Goal: Task Accomplishment & Management: Use online tool/utility

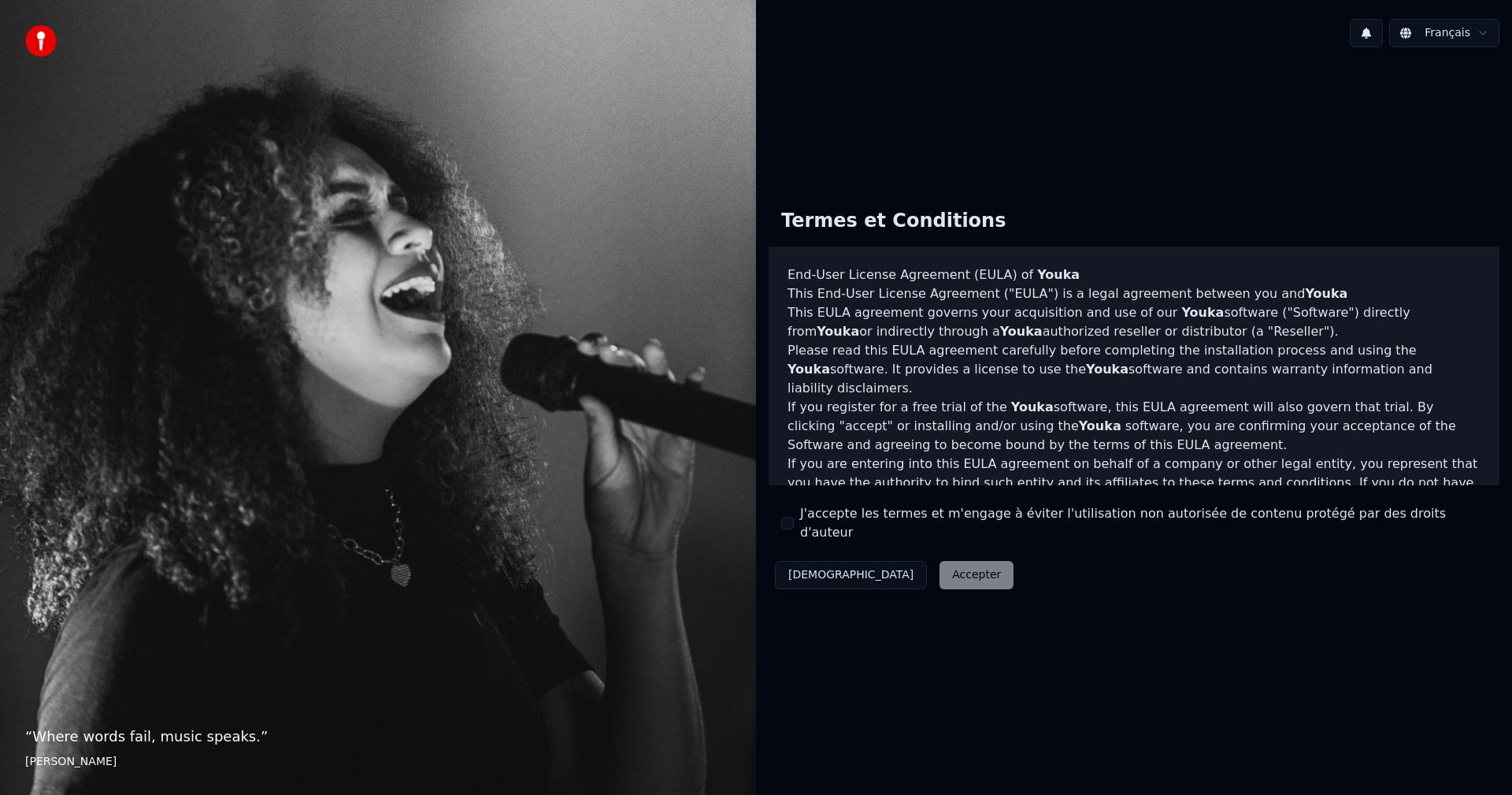
click at [785, 523] on button "J'accepte les termes et m'engage à éviter l'utilisation non autorisée de conten…" at bounding box center [788, 523] width 13 height 13
click at [939, 565] on button "Accepter" at bounding box center [976, 575] width 74 height 28
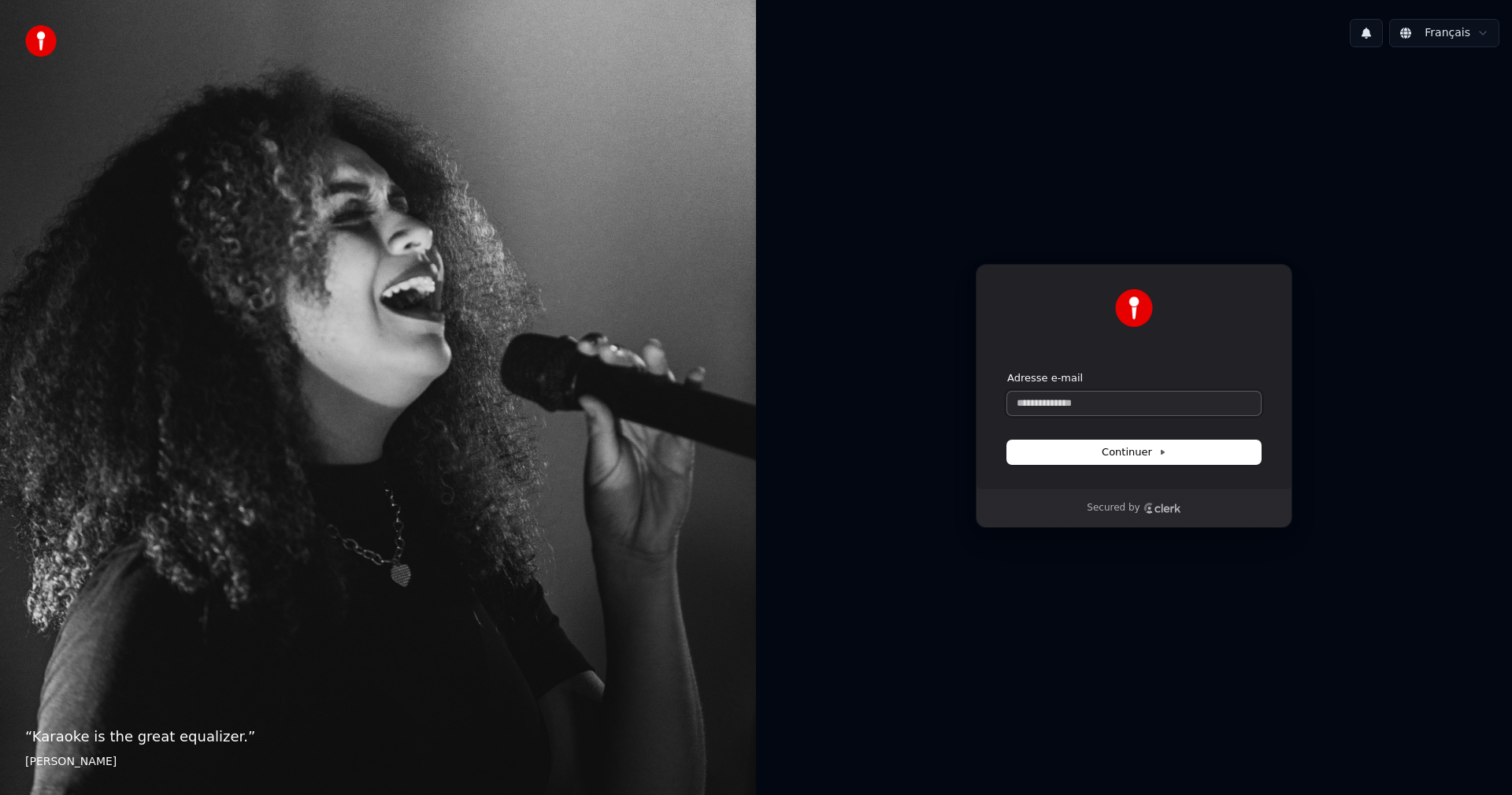
click at [1033, 406] on input "Adresse e-mail" at bounding box center [1135, 403] width 254 height 24
click at [1134, 448] on span "Continuer" at bounding box center [1134, 452] width 65 height 15
type input "**********"
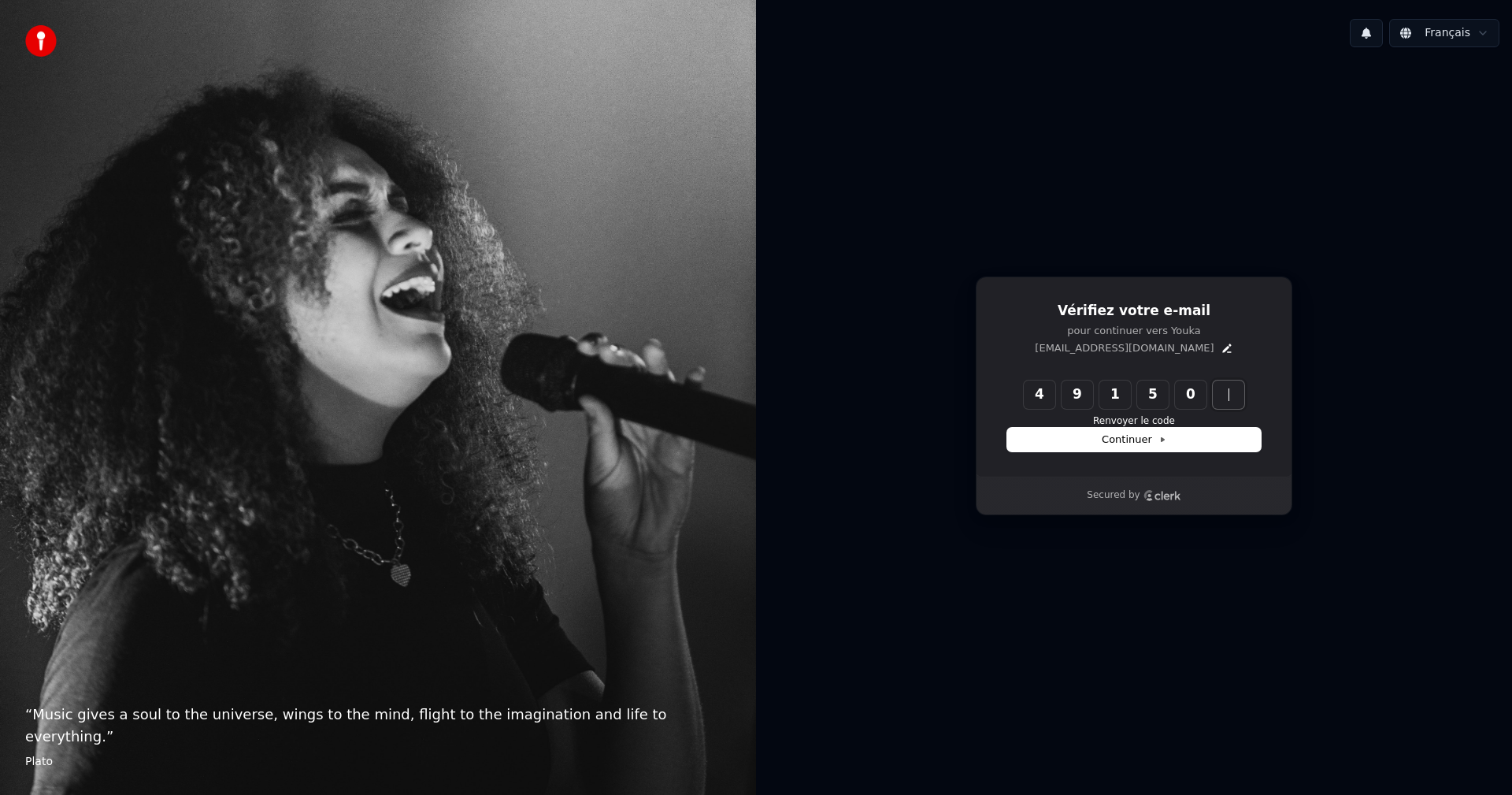
type input "******"
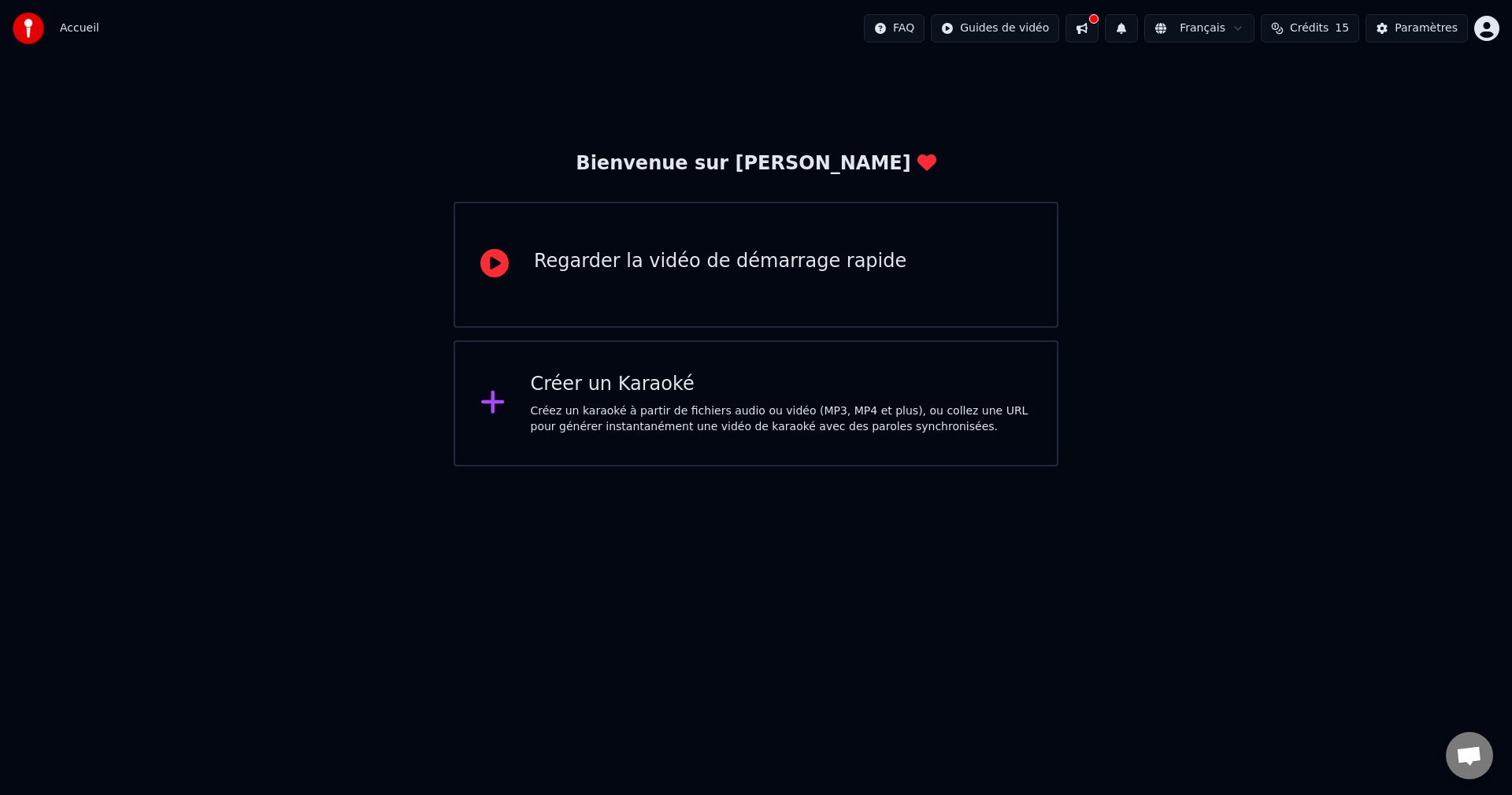
click at [637, 410] on div "Créez un karaoké à partir de fichiers audio ou vidéo (MP3, MP4 et plus), ou col…" at bounding box center [781, 419] width 502 height 31
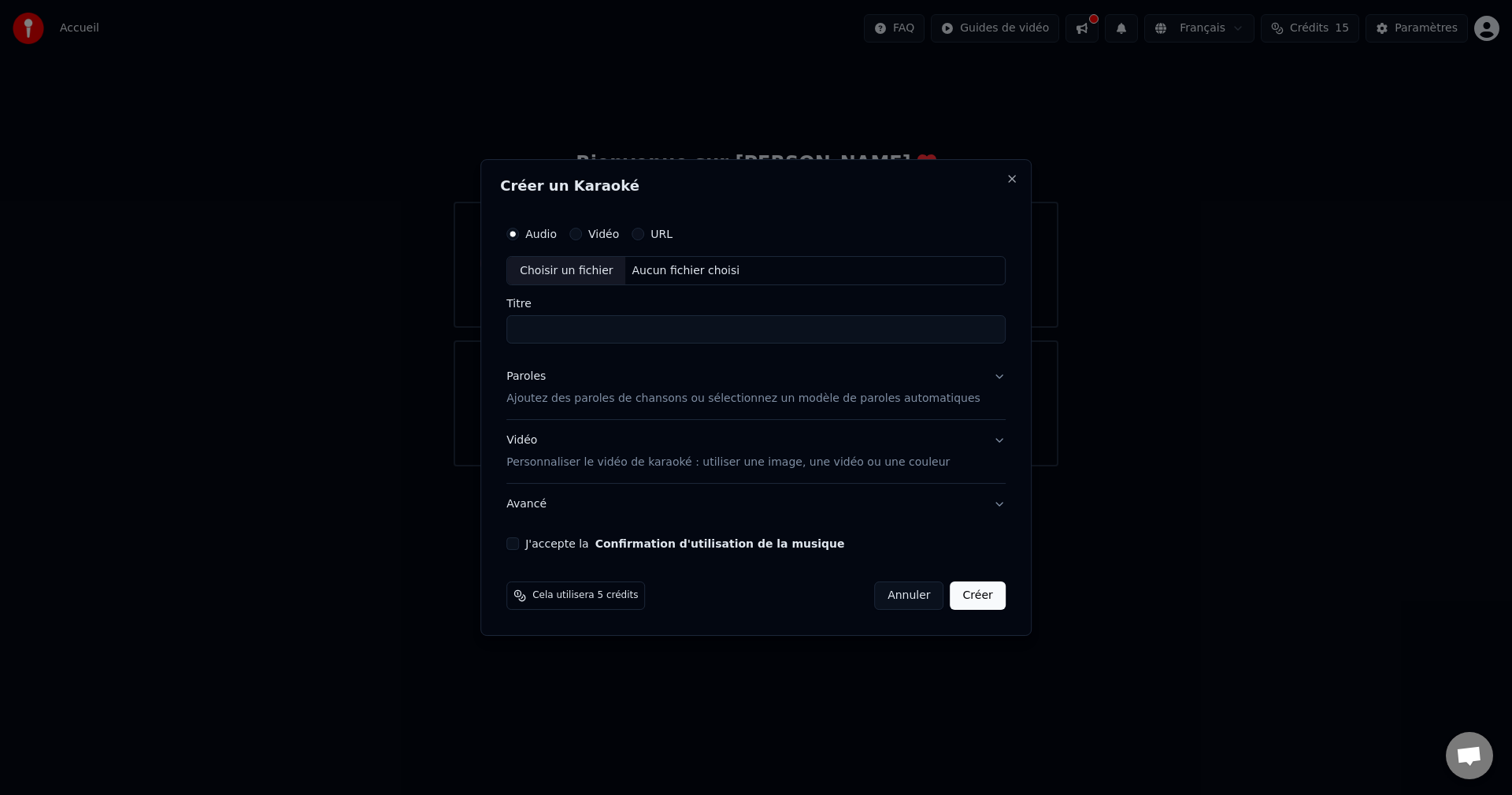
click at [644, 233] on button "URL" at bounding box center [638, 234] width 13 height 13
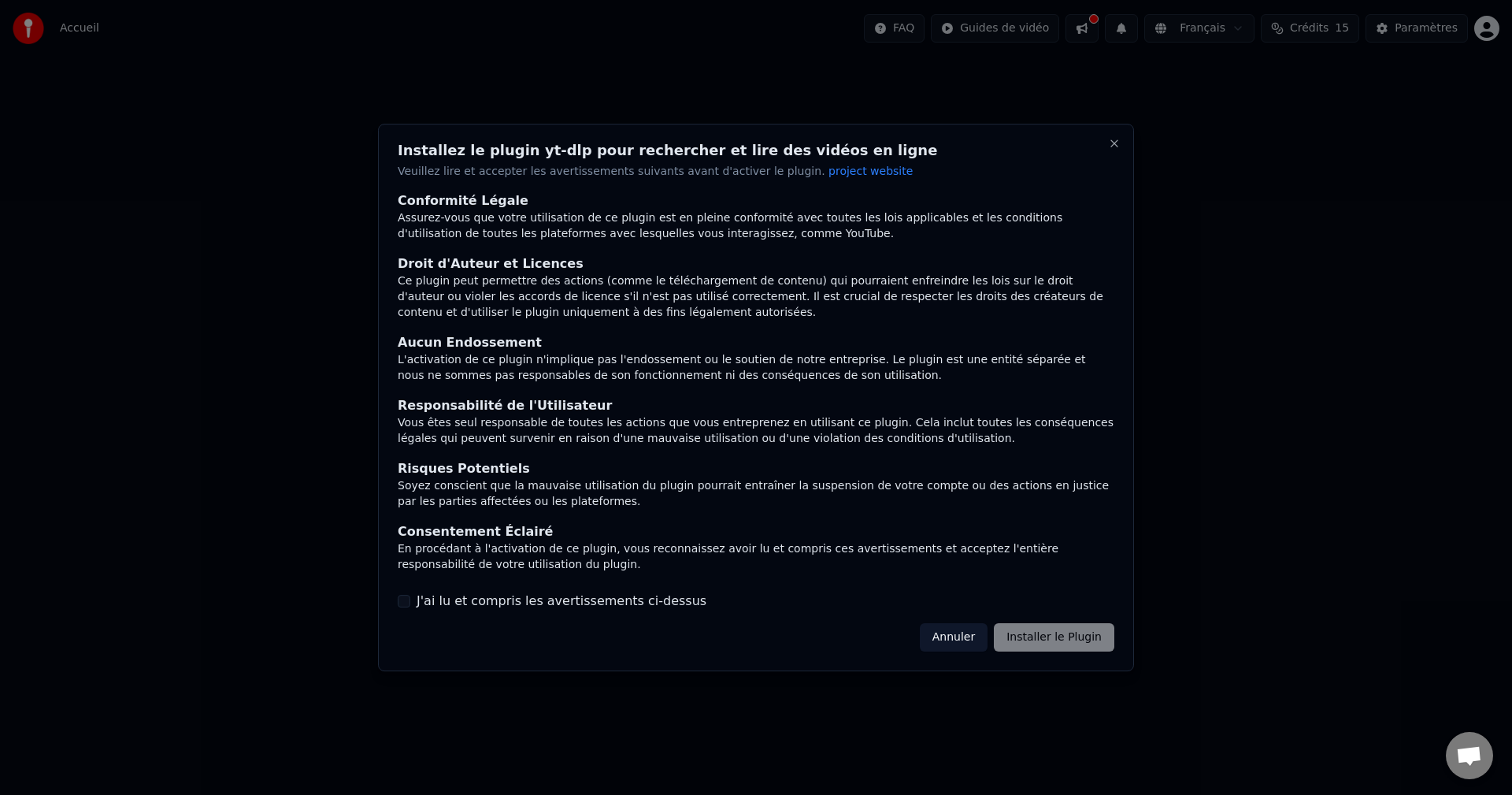
drag, startPoint x: 402, startPoint y: 601, endPoint x: 437, endPoint y: 631, distance: 46.1
click at [402, 601] on button "J'ai lu et compris les avertissements ci-dessus" at bounding box center [404, 601] width 13 height 13
click at [1069, 636] on button "Installer le Plugin" at bounding box center [1054, 637] width 121 height 28
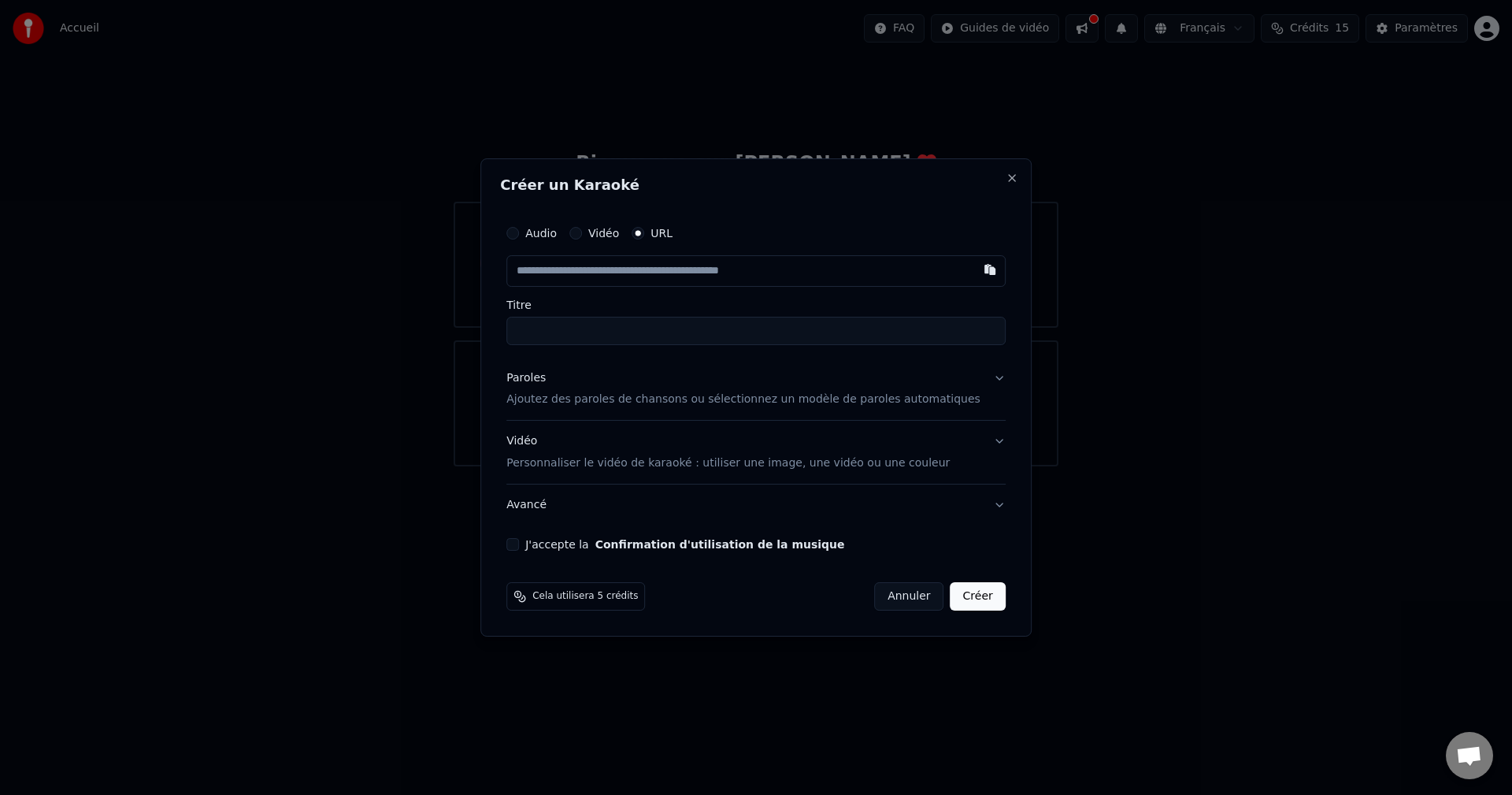
click at [545, 270] on input "text" at bounding box center [756, 270] width 500 height 31
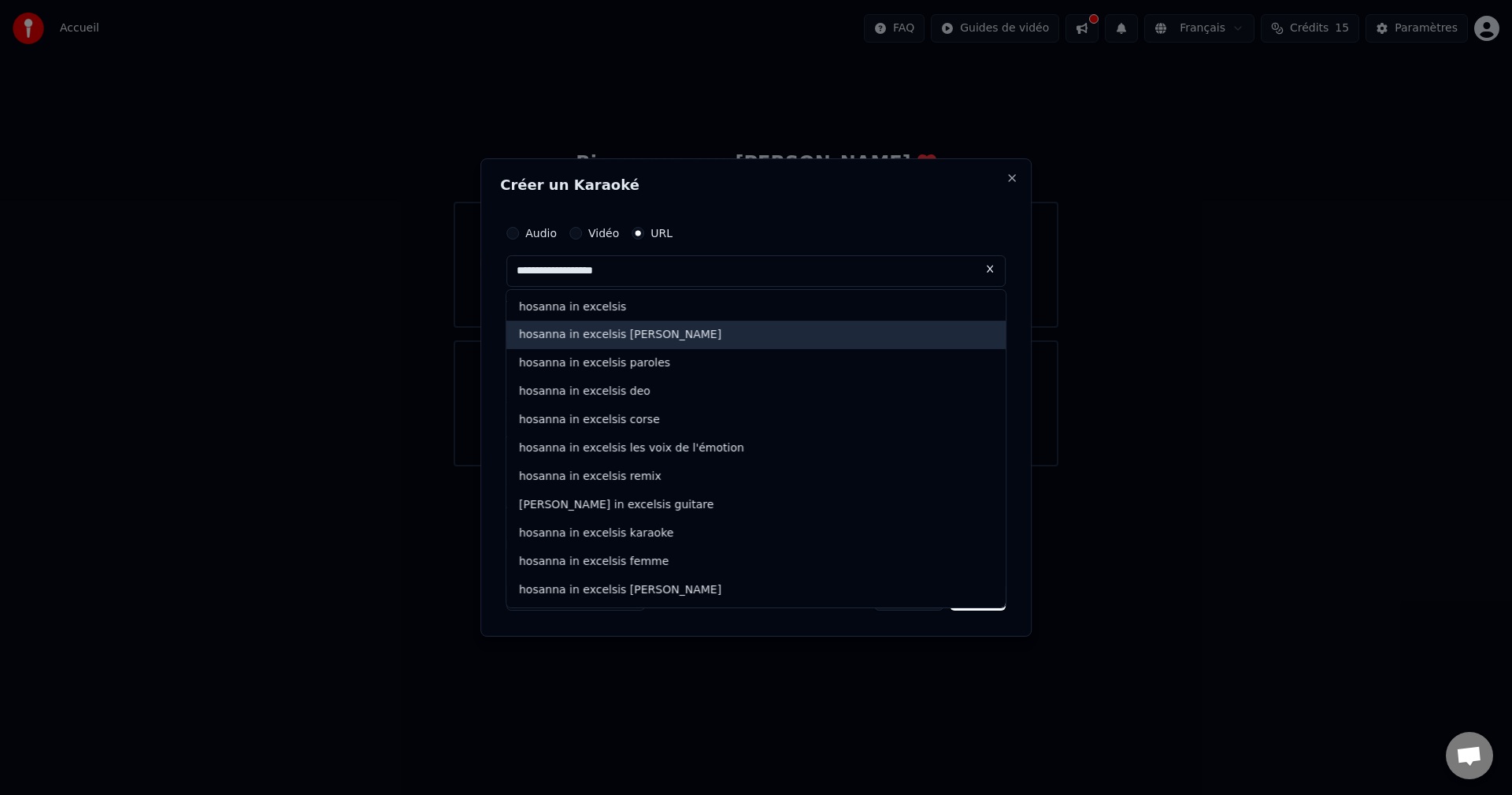
click at [608, 334] on div "hosanna in excelsis [PERSON_NAME]" at bounding box center [756, 335] width 500 height 28
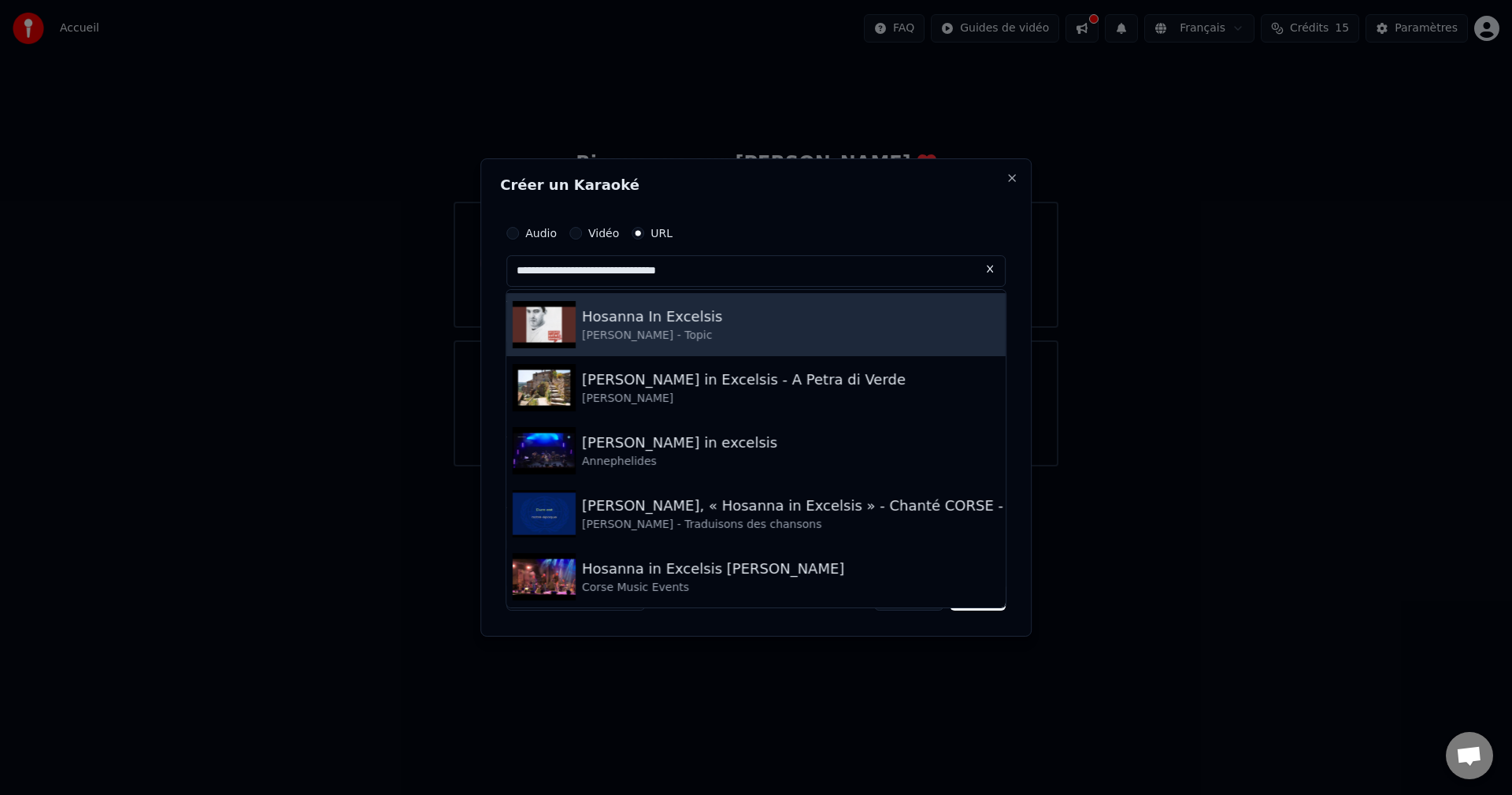
click at [613, 320] on div "Hosanna In Excelsis" at bounding box center [651, 316] width 140 height 22
type input "**********"
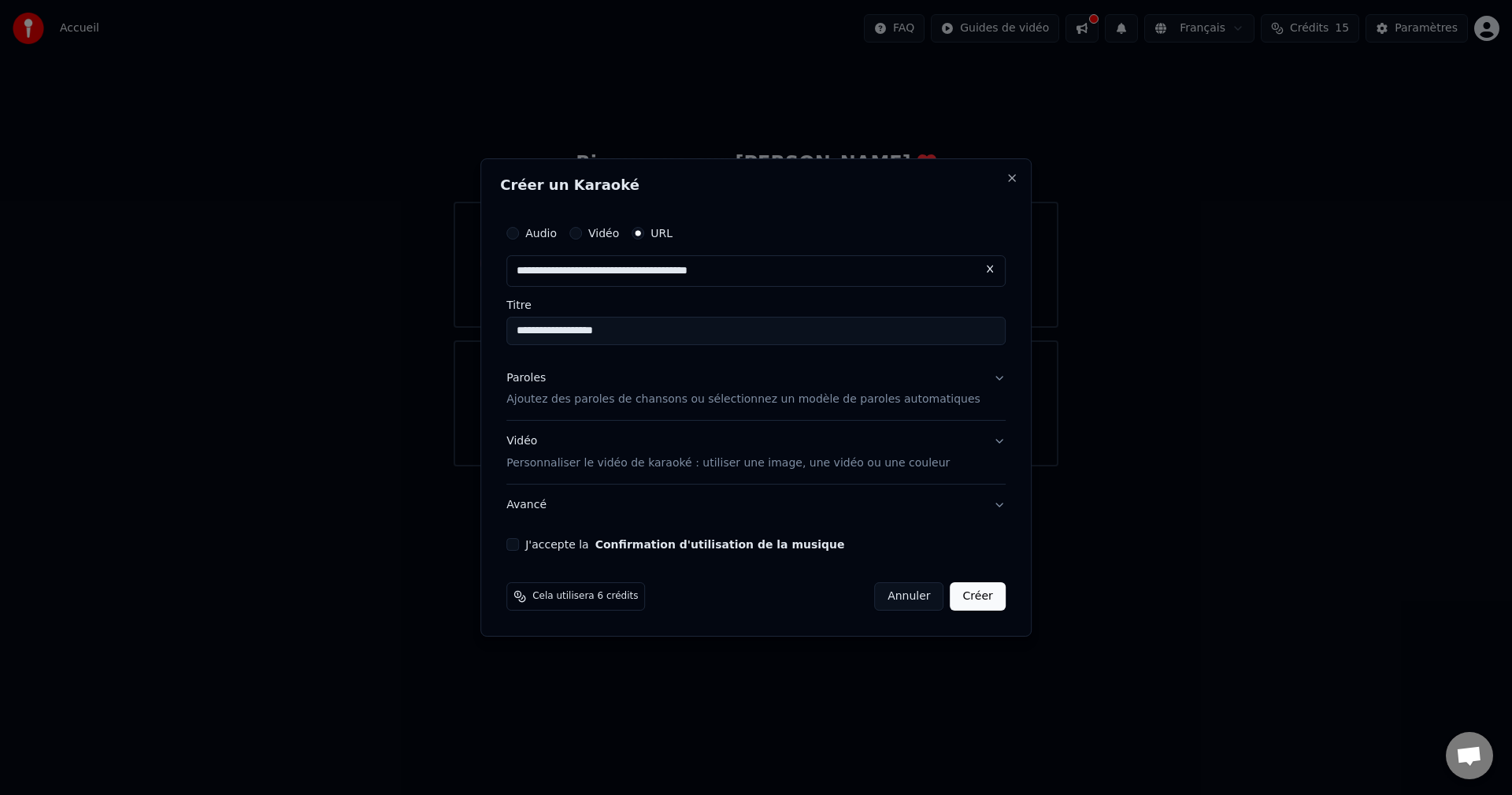
click at [977, 378] on button "Paroles Ajoutez des paroles de chansons ou sélectionnez un modèle de paroles au…" at bounding box center [756, 388] width 500 height 63
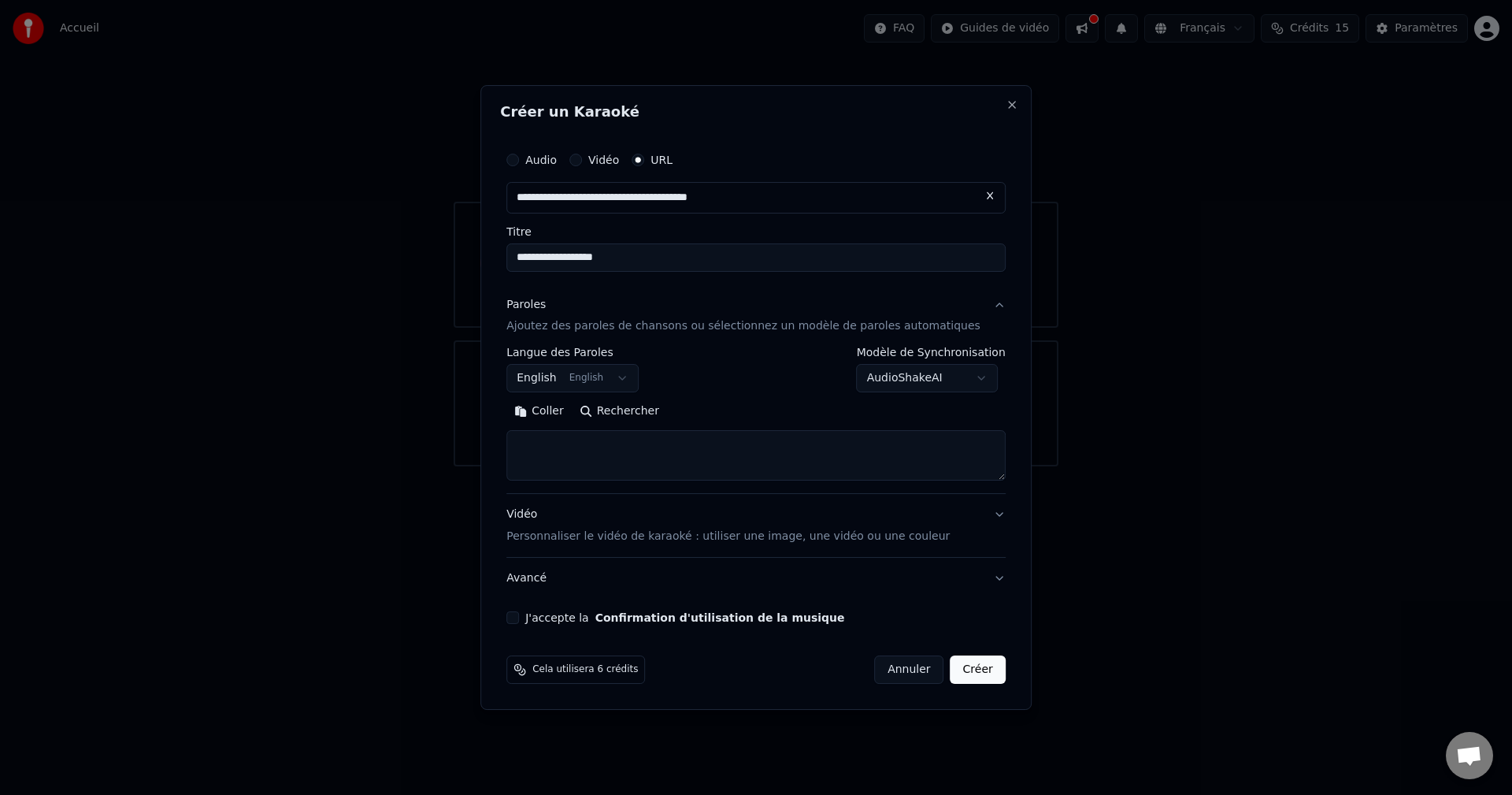
click at [637, 377] on body "**********" at bounding box center [756, 233] width 1512 height 466
click at [643, 376] on body "**********" at bounding box center [756, 233] width 1512 height 466
click at [550, 409] on button "Coller" at bounding box center [539, 412] width 66 height 26
click at [636, 377] on body "**********" at bounding box center [756, 233] width 1512 height 466
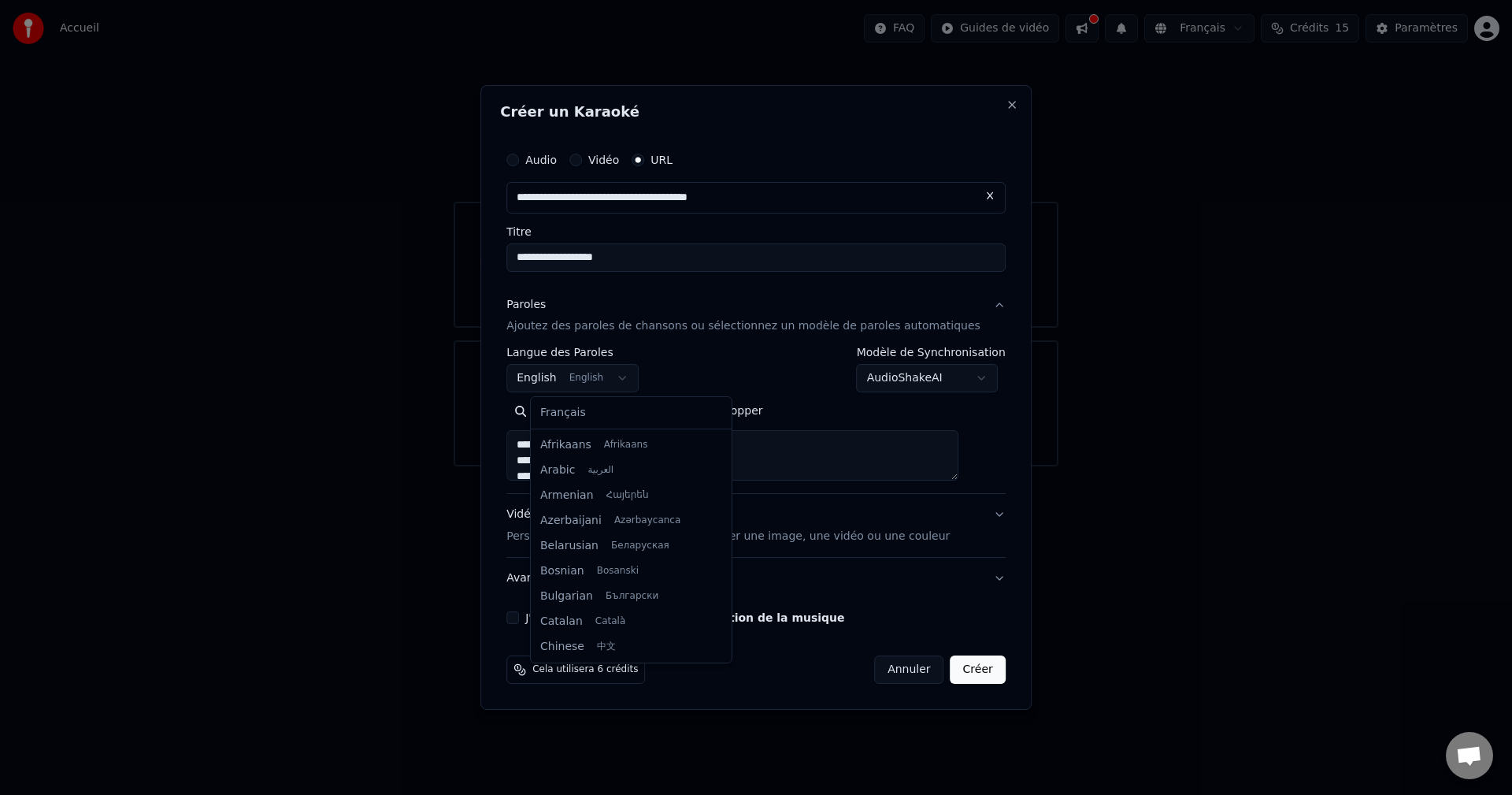
scroll to position [126, 0]
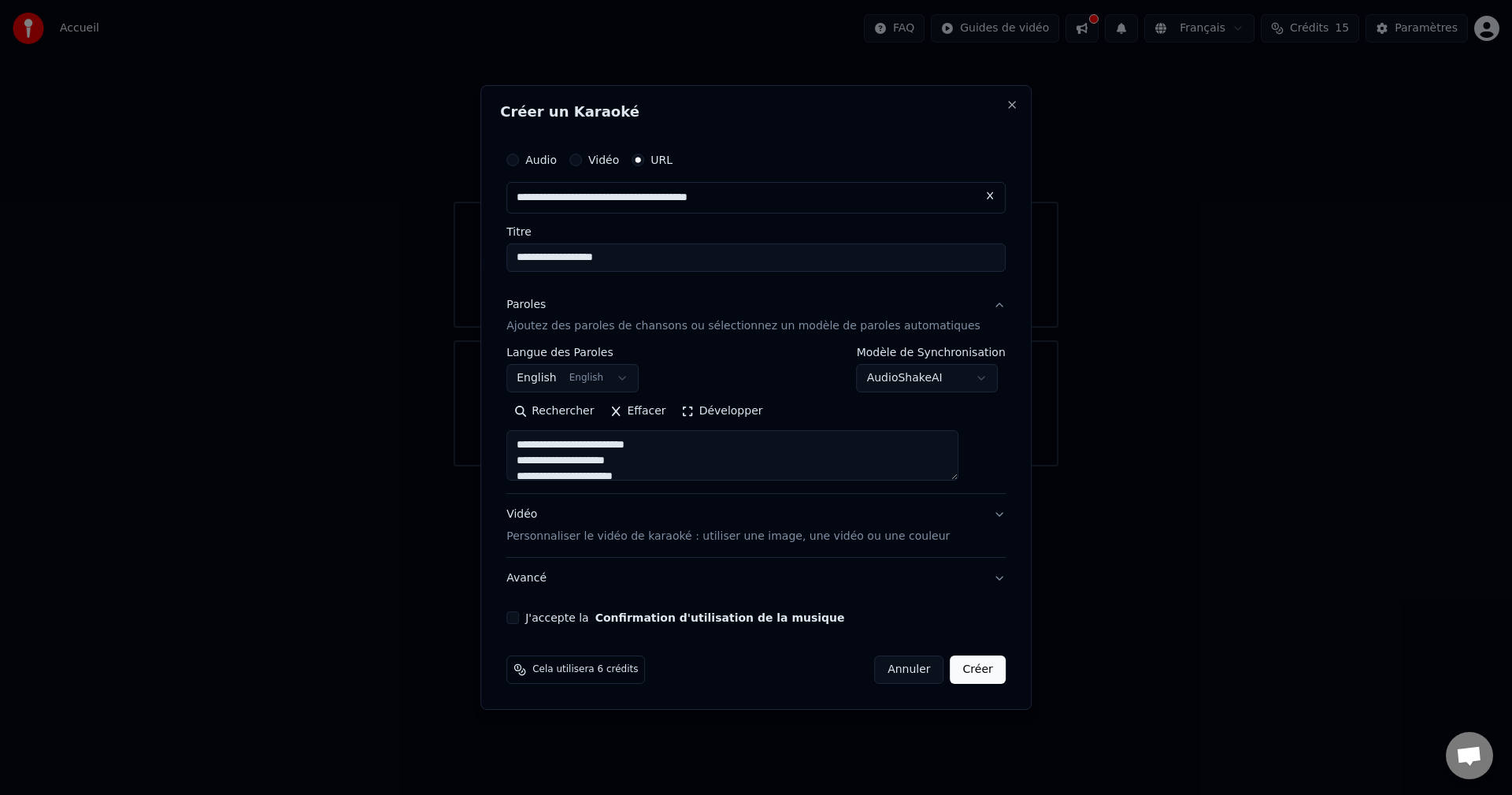
click at [693, 371] on body "**********" at bounding box center [756, 233] width 1512 height 466
click at [976, 514] on button "Vidéo Personnaliser le vidéo de karaoké : utiliser une image, une vidéo ou une …" at bounding box center [756, 525] width 500 height 63
type textarea "**********"
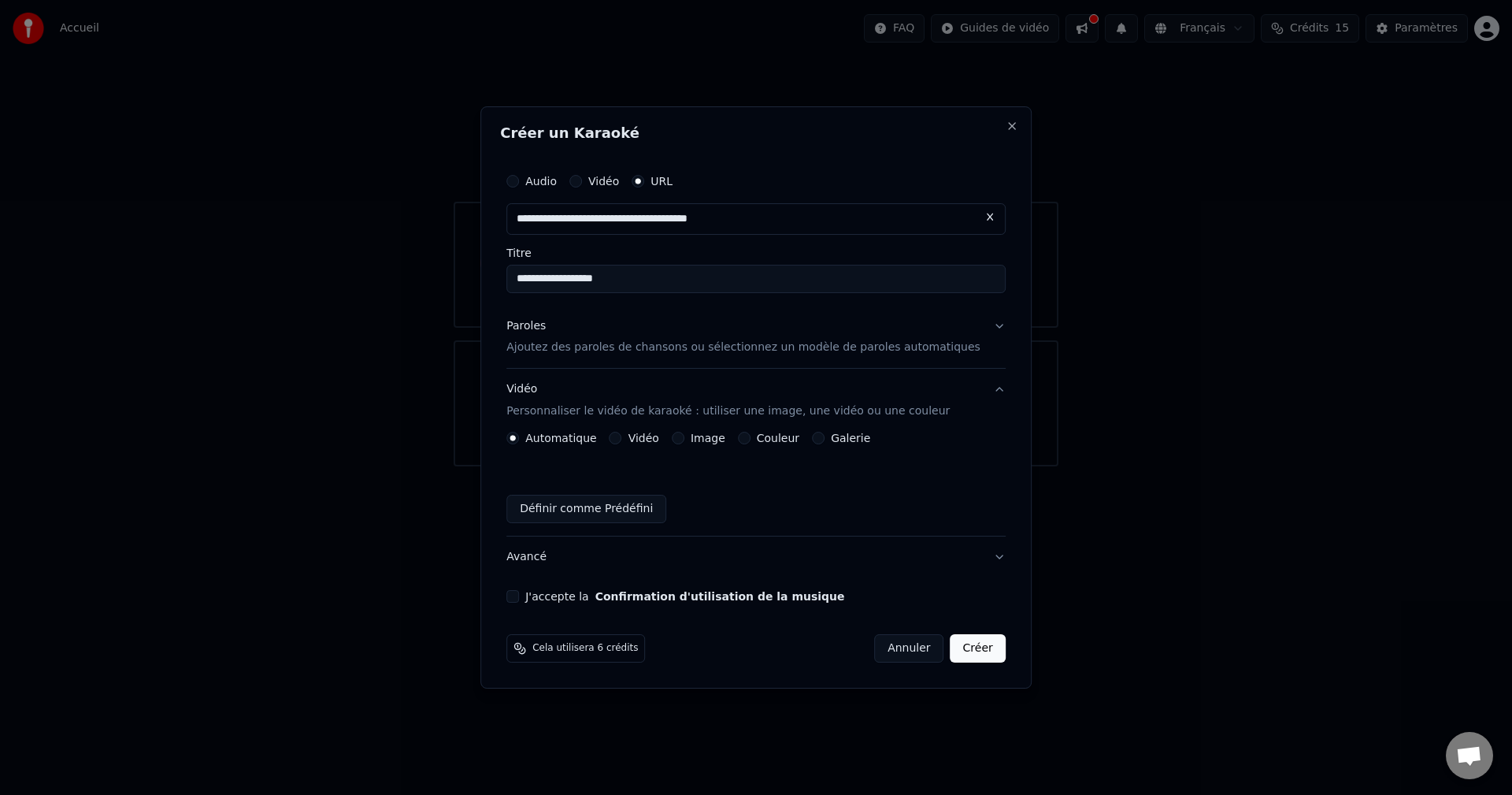
click at [519, 593] on button "J'accepte la Confirmation d'utilisation de la musique" at bounding box center [513, 597] width 13 height 13
click at [954, 647] on button "Créer" at bounding box center [978, 648] width 55 height 28
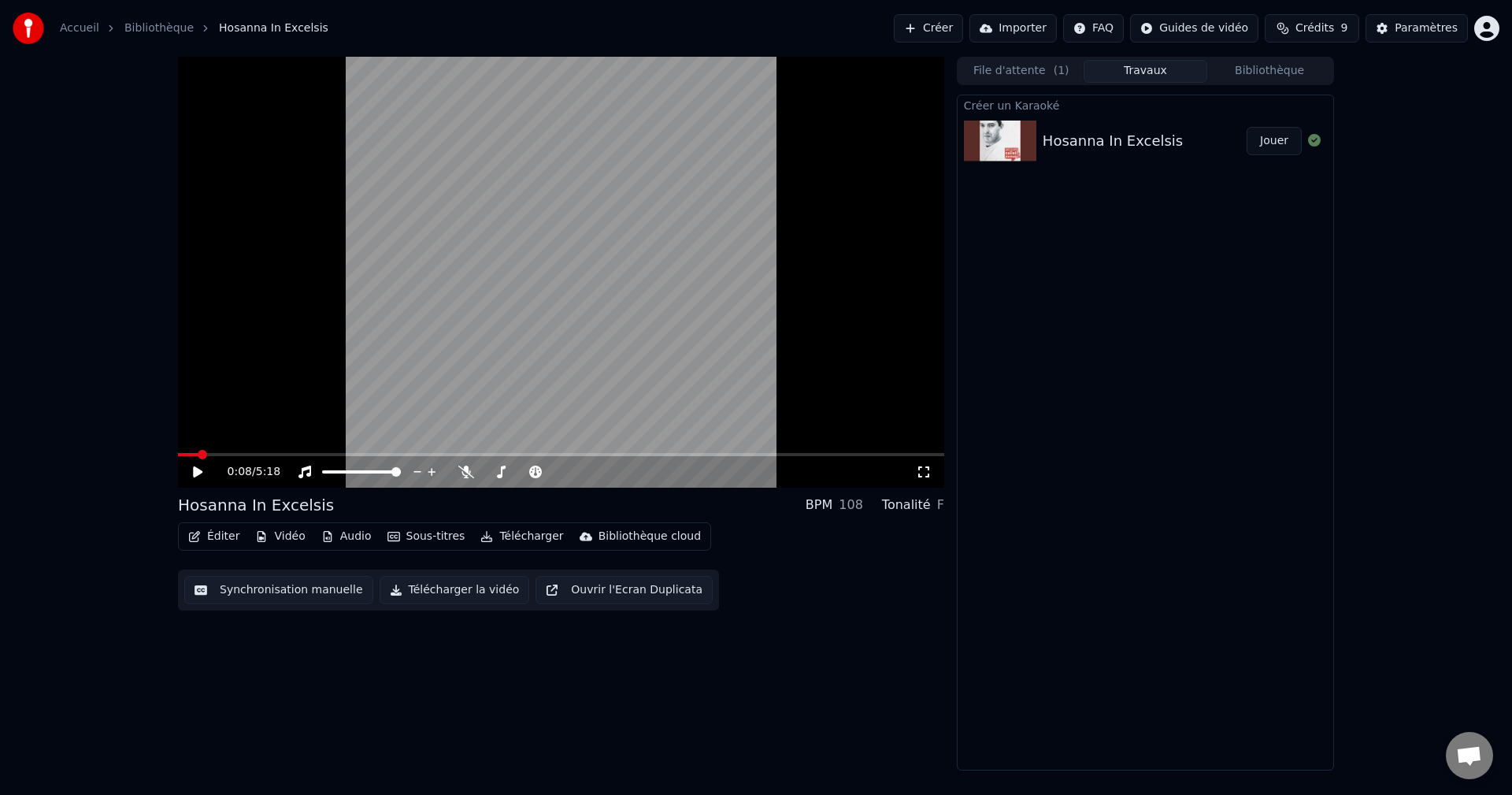
click at [196, 471] on icon at bounding box center [197, 472] width 9 height 11
click at [669, 450] on span at bounding box center [668, 454] width 9 height 9
click at [925, 471] on icon at bounding box center [924, 472] width 16 height 13
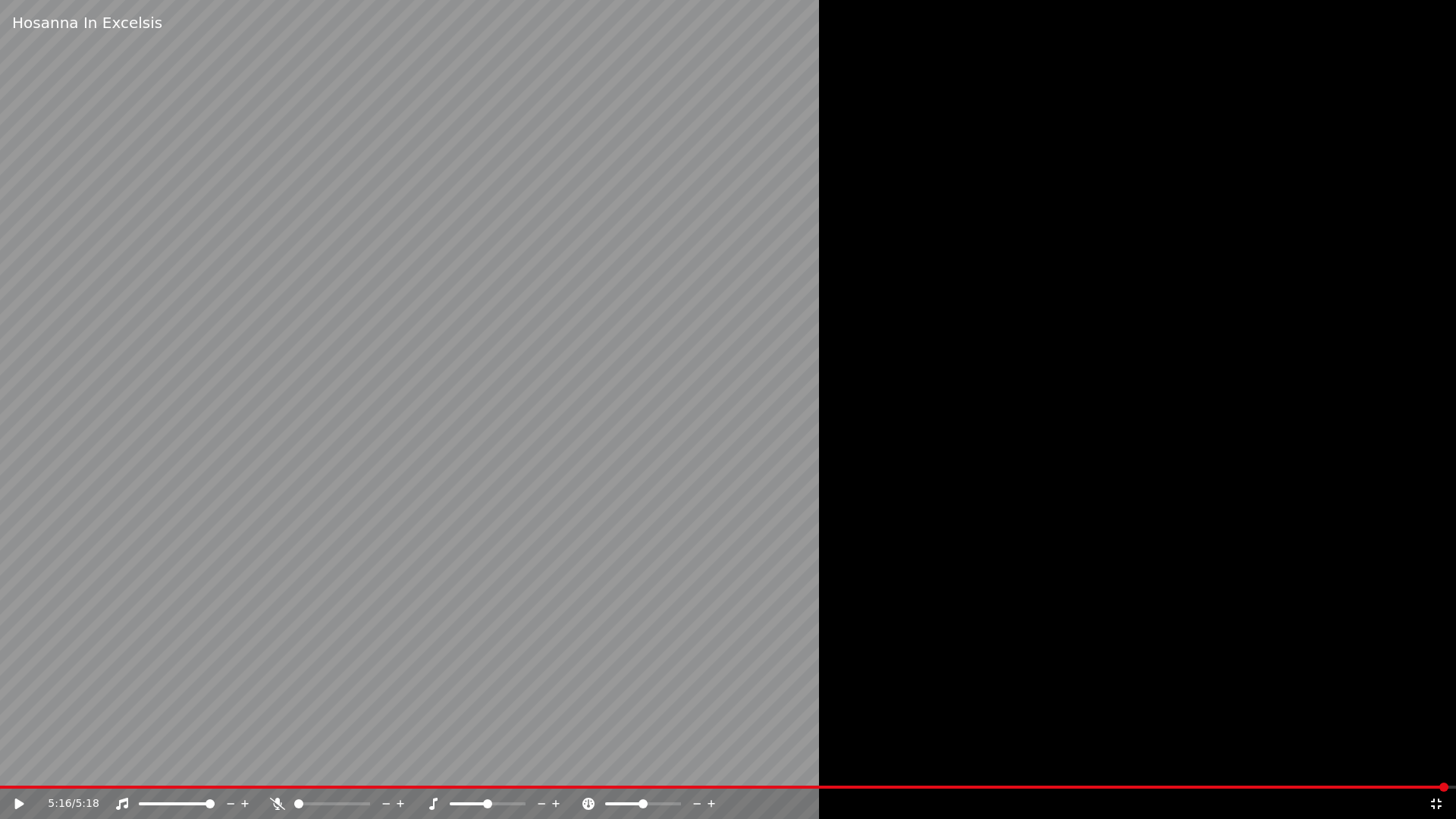
click at [1438, 764] on icon at bounding box center [1437, 804] width 11 height 11
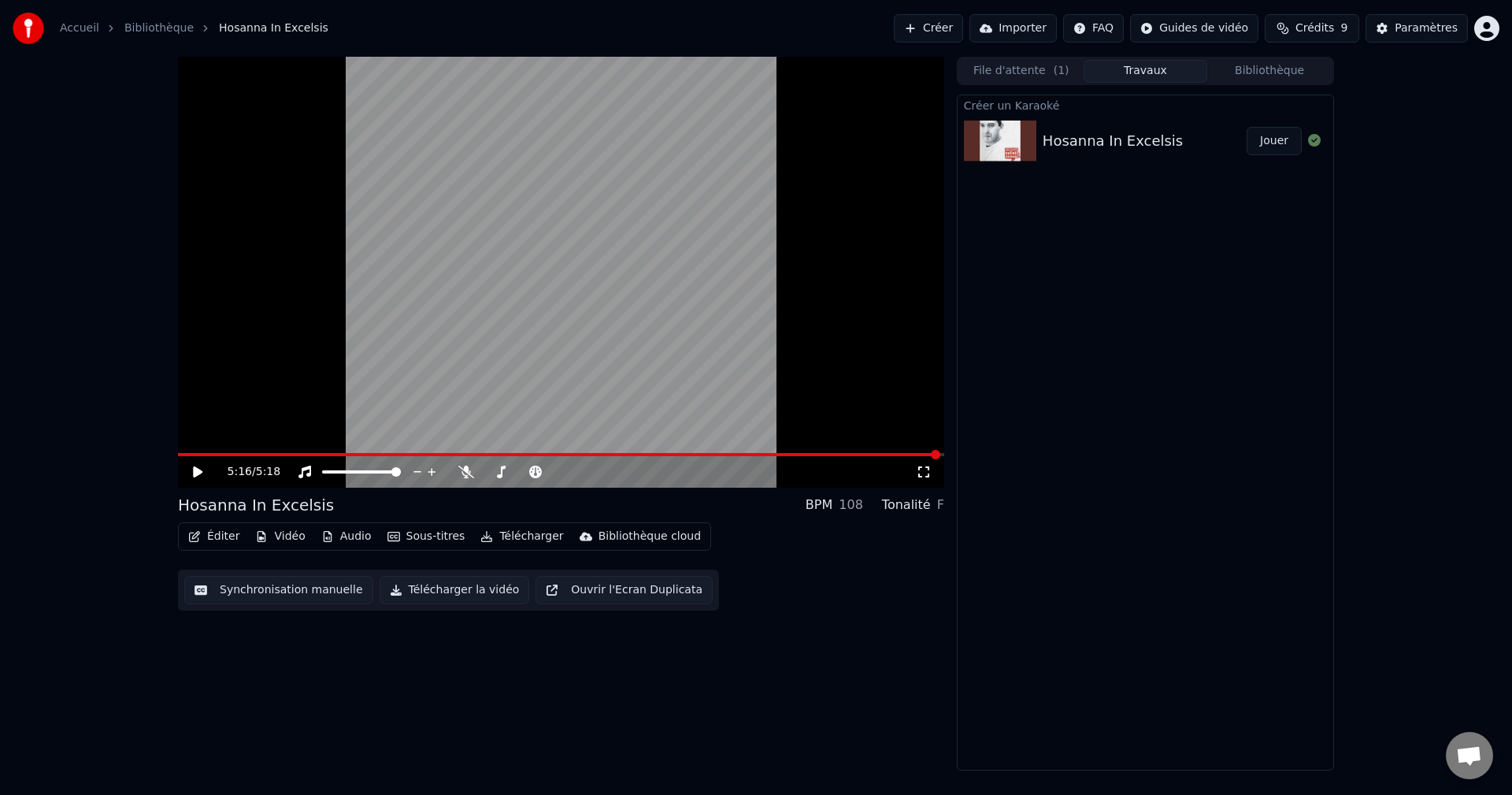
click at [250, 588] on button "Synchronisation manuelle" at bounding box center [279, 589] width 189 height 28
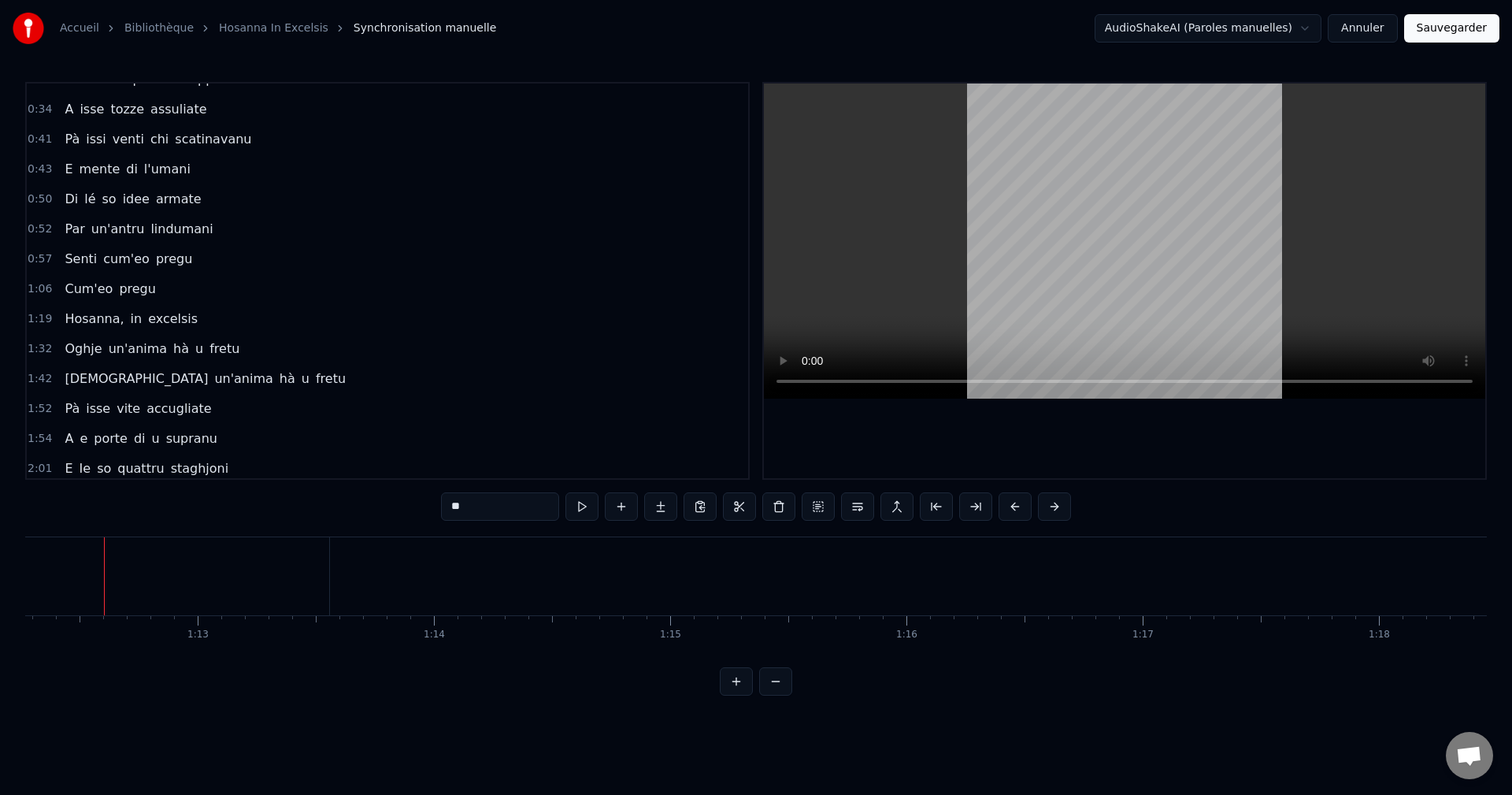
scroll to position [0, 16987]
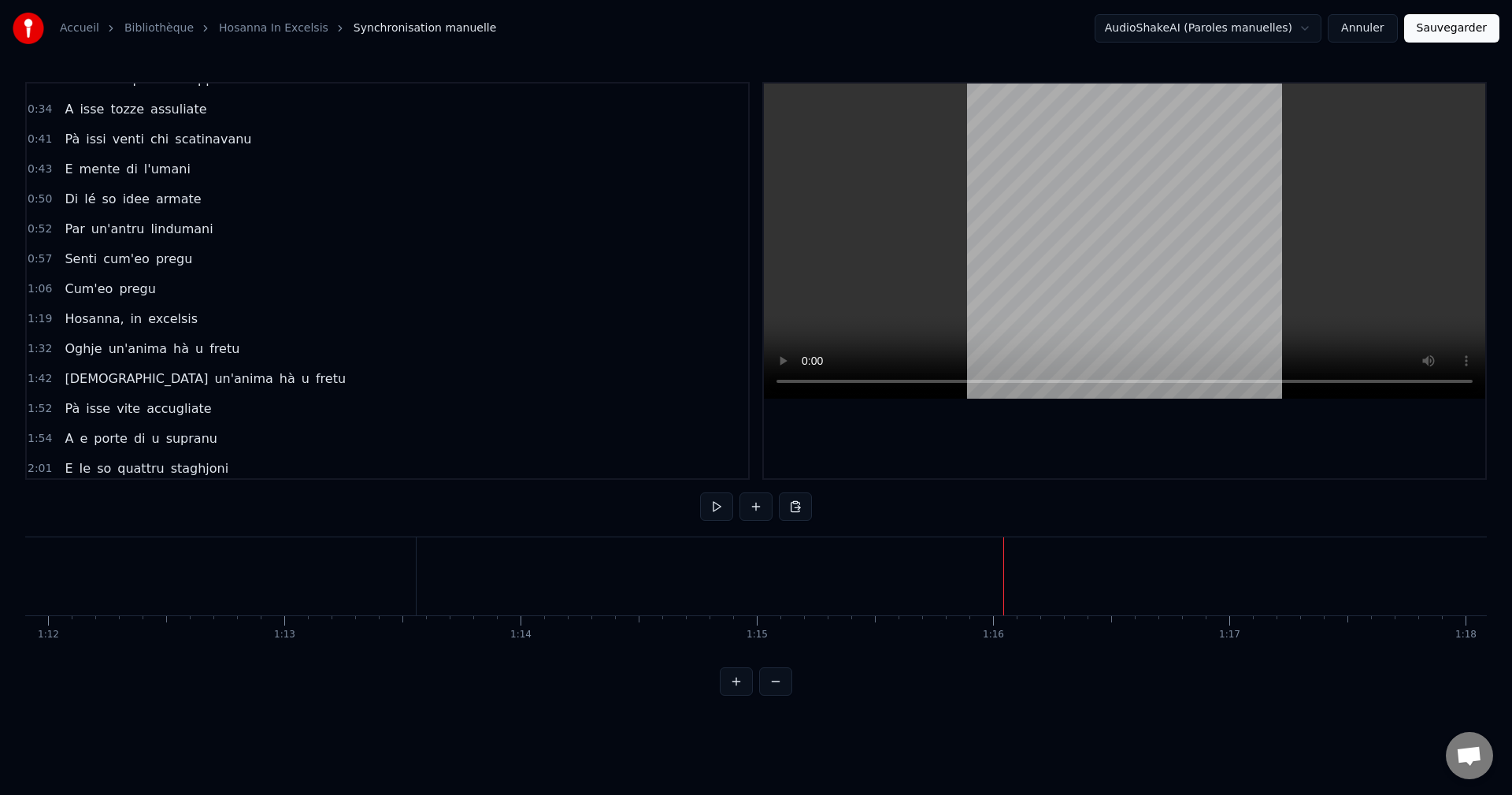
click at [94, 315] on span "Hosanna," at bounding box center [94, 319] width 62 height 18
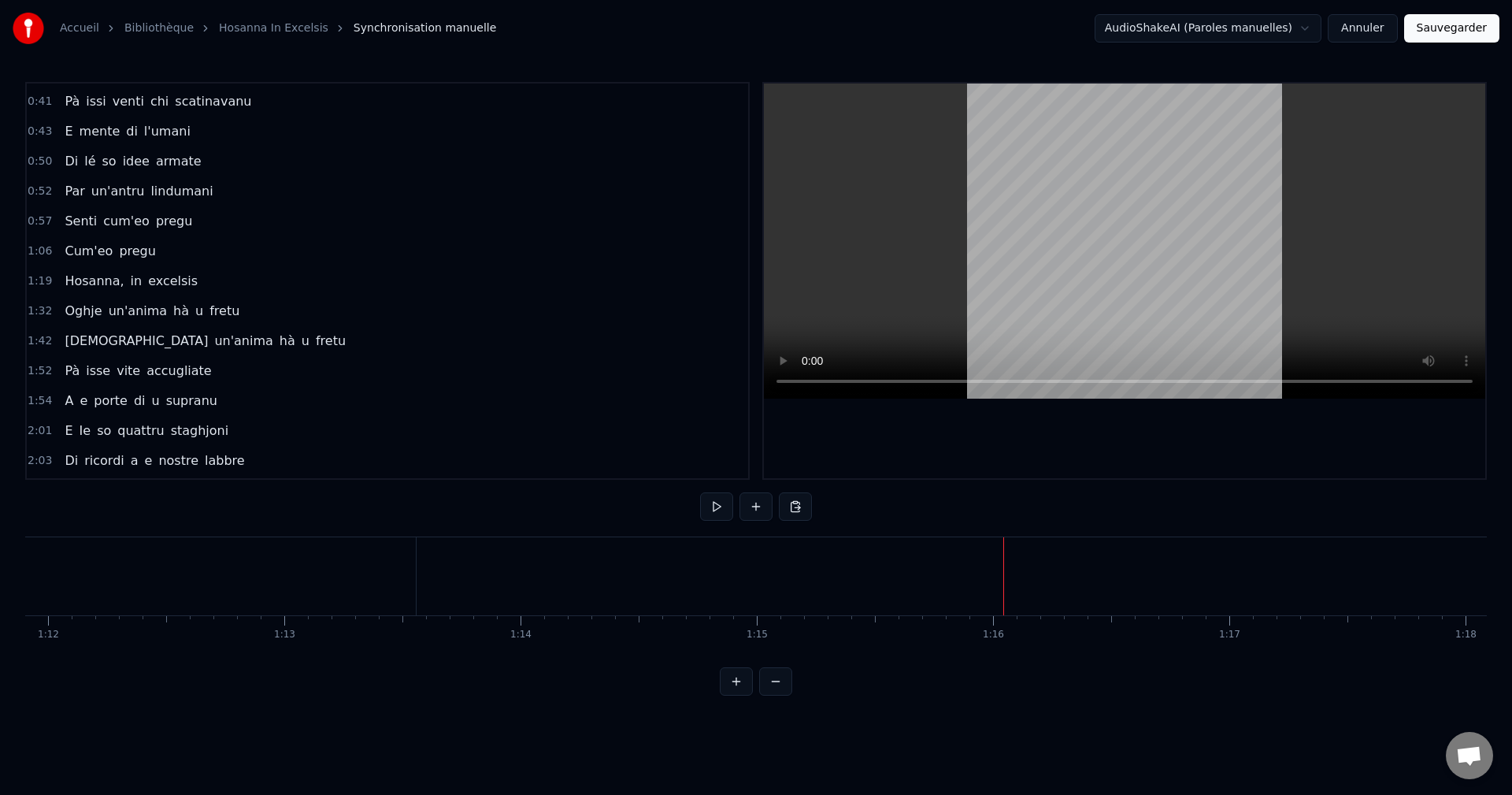
scroll to position [0, 18751]
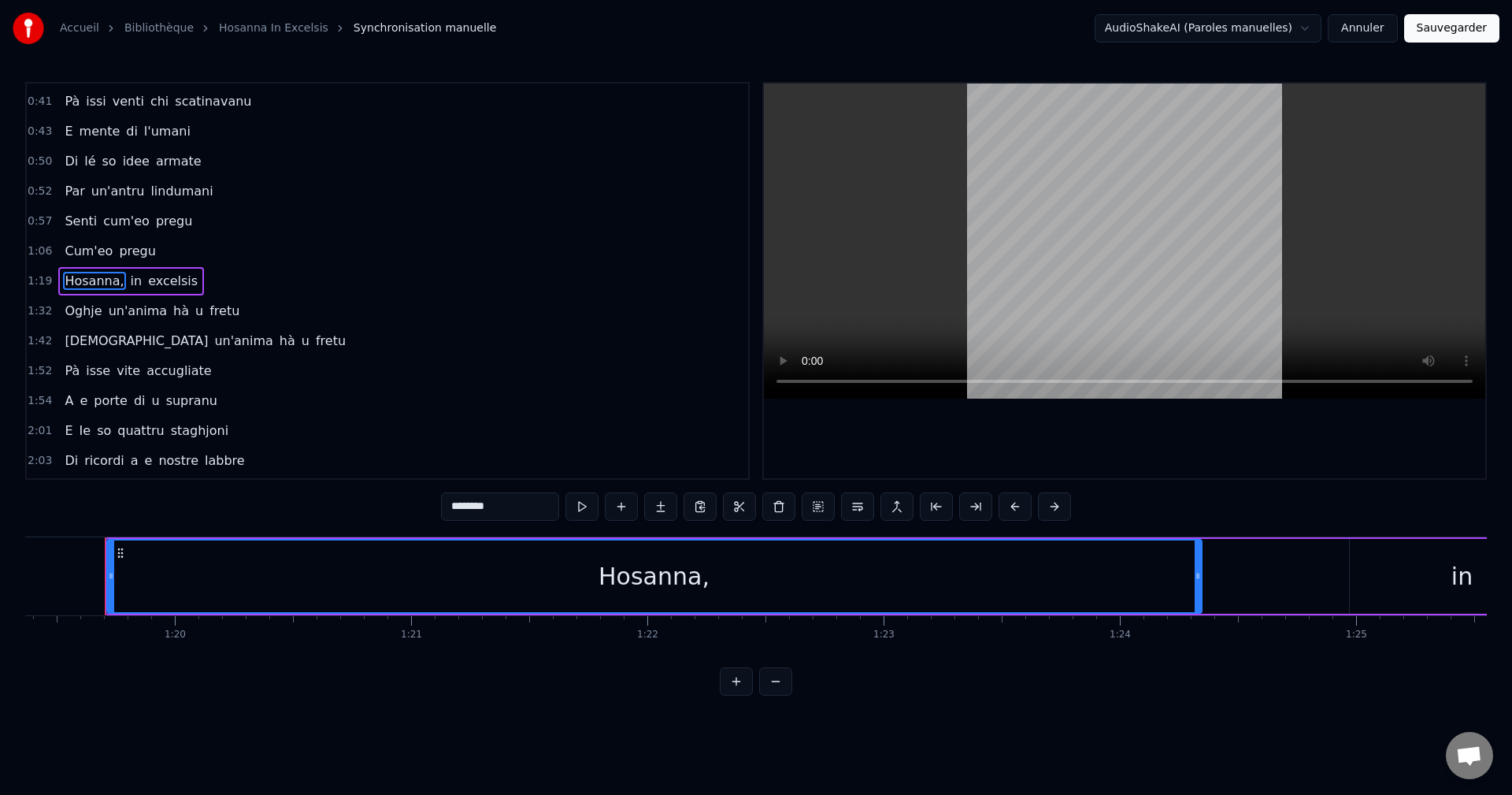
click at [475, 303] on div "1:32 Oghje un'anima hà u fretu" at bounding box center [387, 311] width 722 height 30
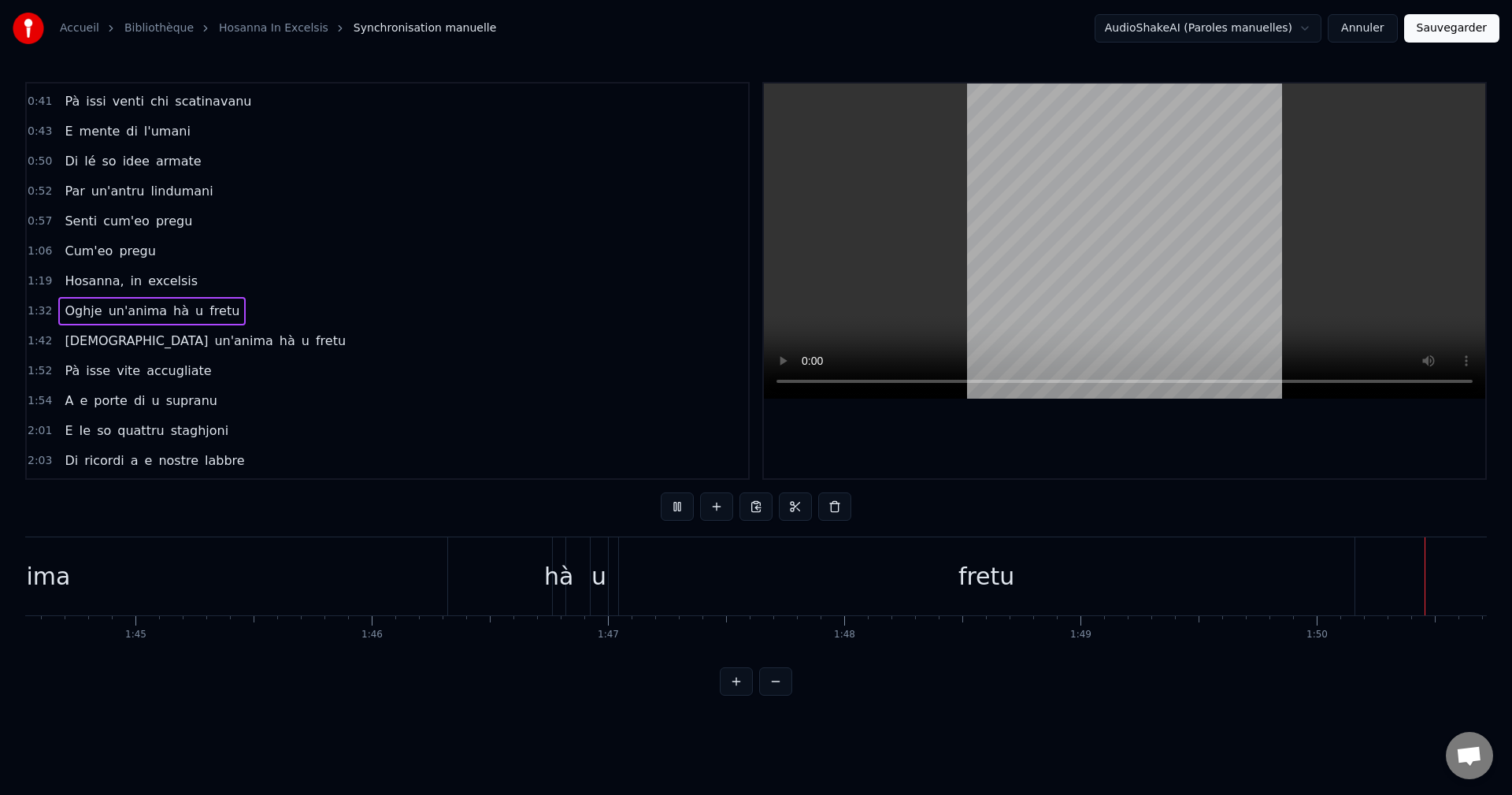
scroll to position [0, 26015]
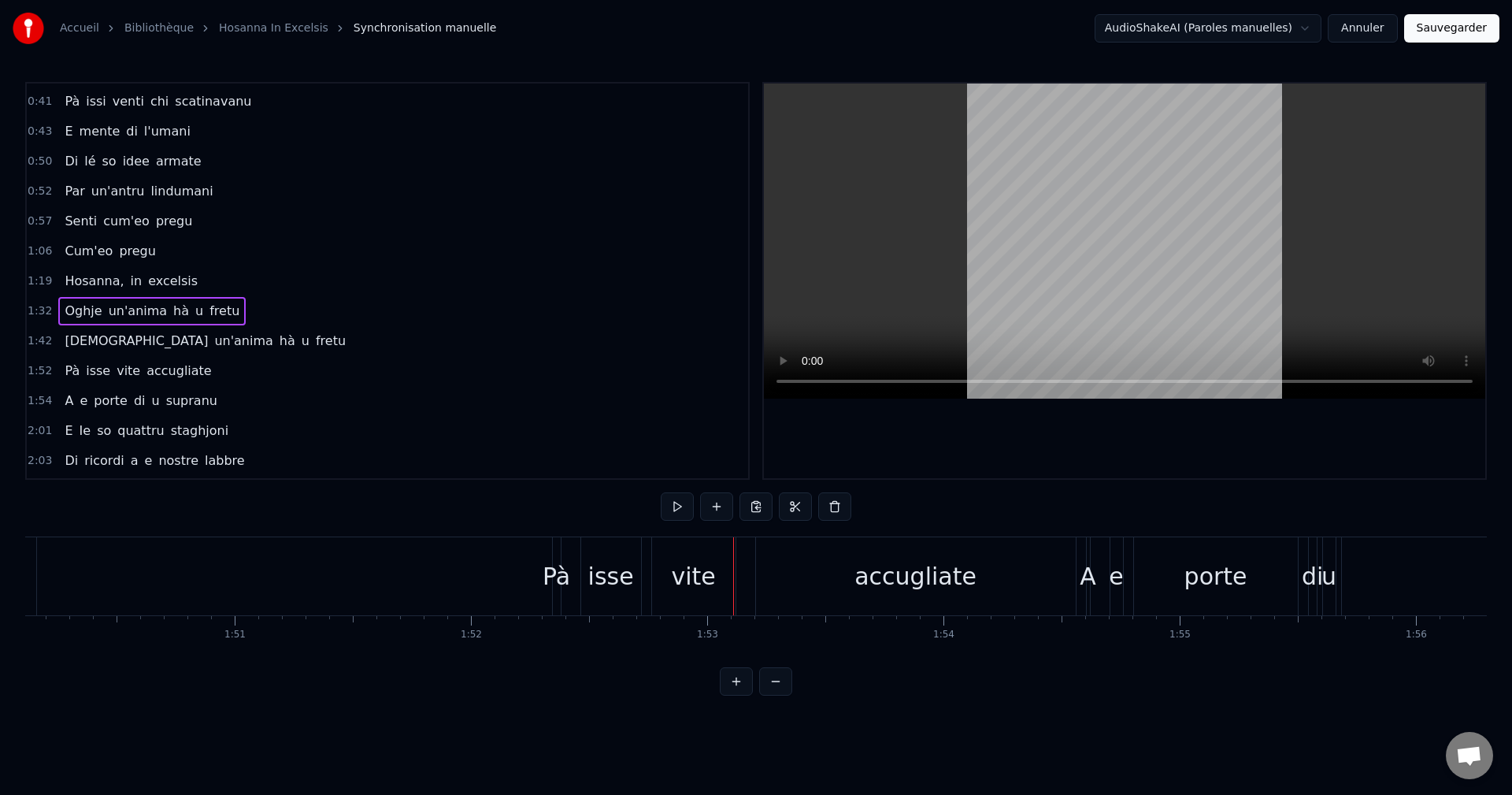
click at [248, 378] on div "1:52 Pà isse vite accugliate" at bounding box center [387, 371] width 722 height 30
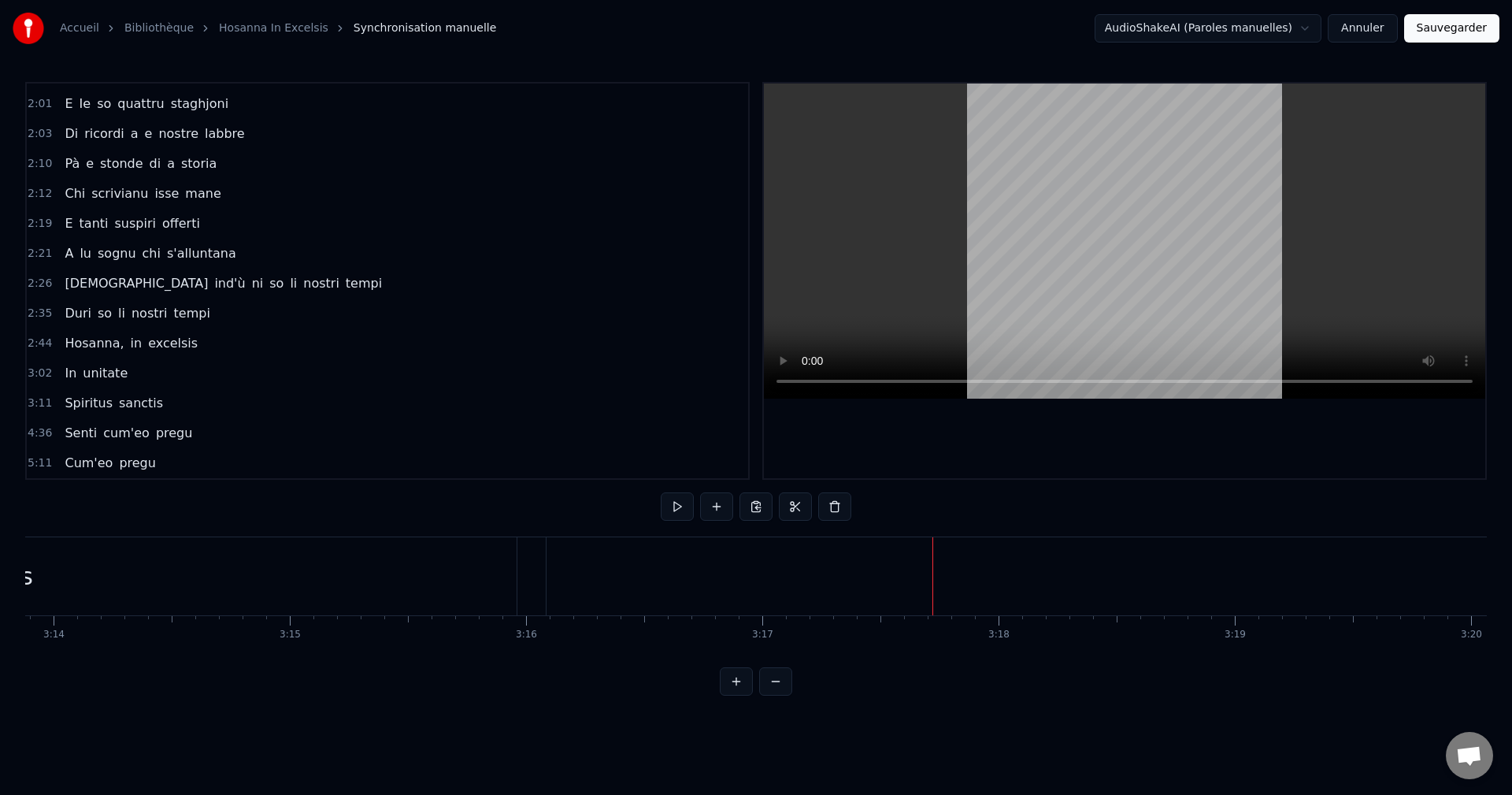
scroll to position [0, 26462]
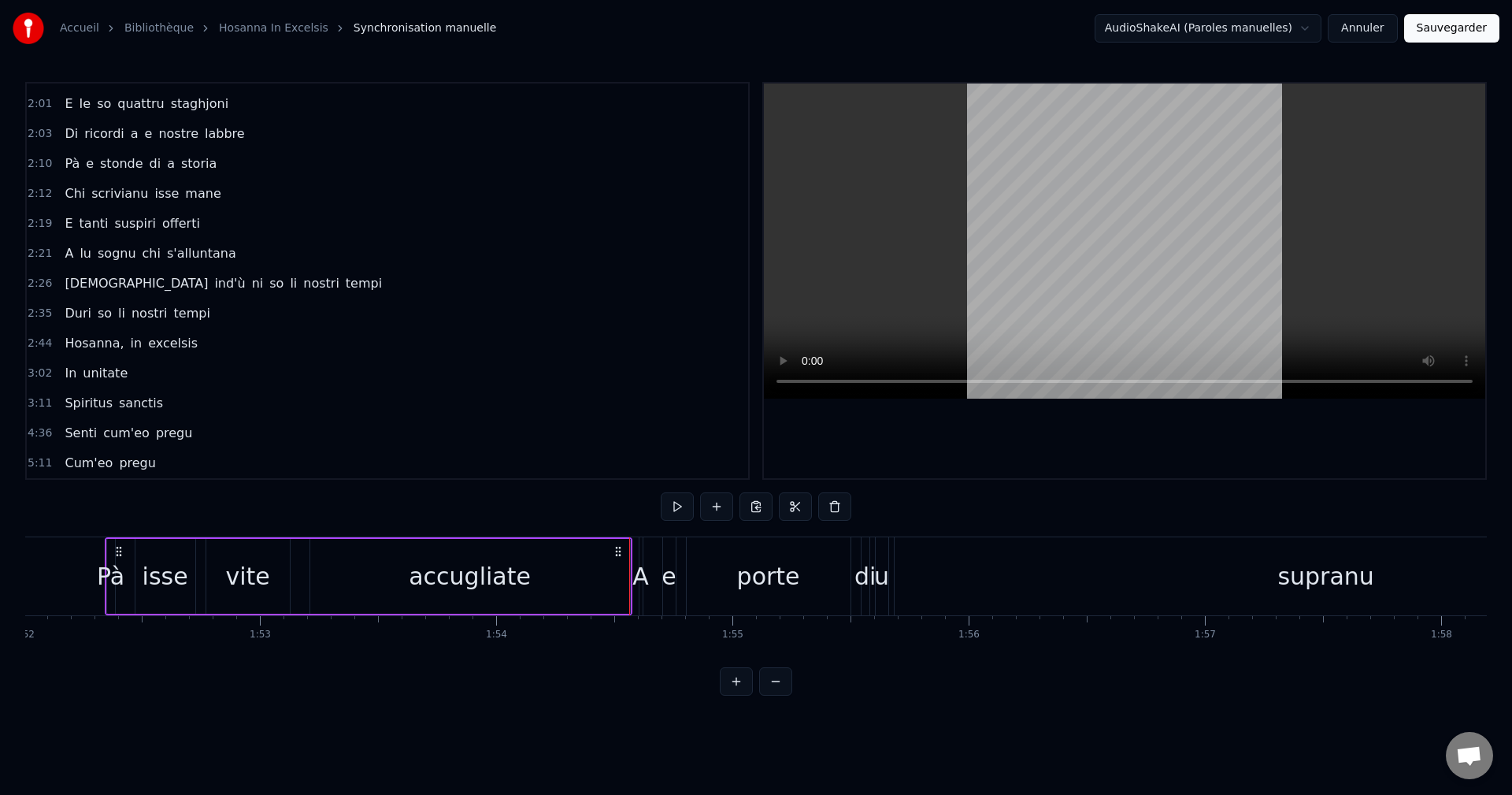
click at [75, 340] on span "Hosanna," at bounding box center [94, 343] width 62 height 18
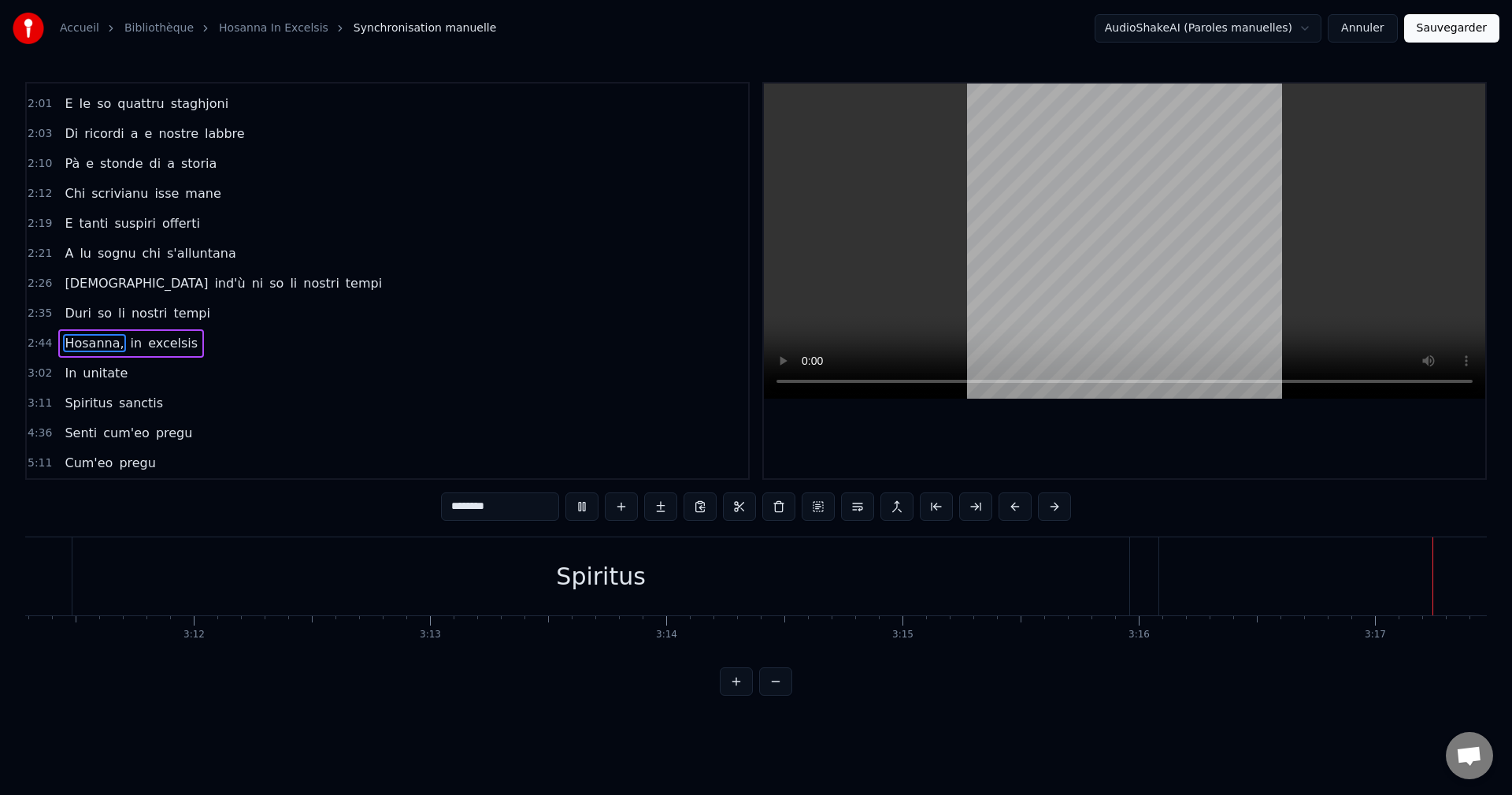
scroll to position [0, 46513]
click at [127, 400] on span "sanctis" at bounding box center [141, 403] width 48 height 18
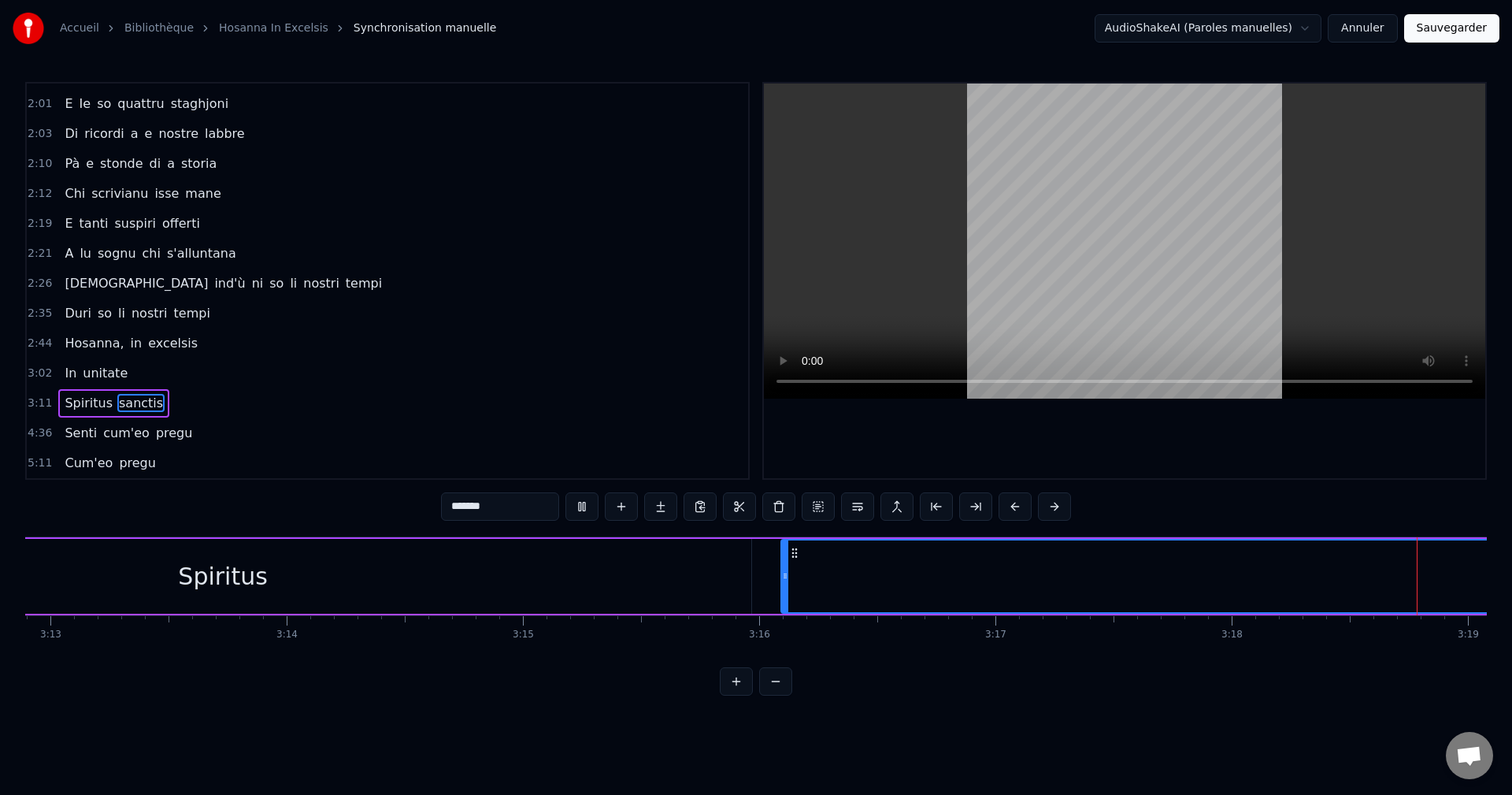
scroll to position [0, 46891]
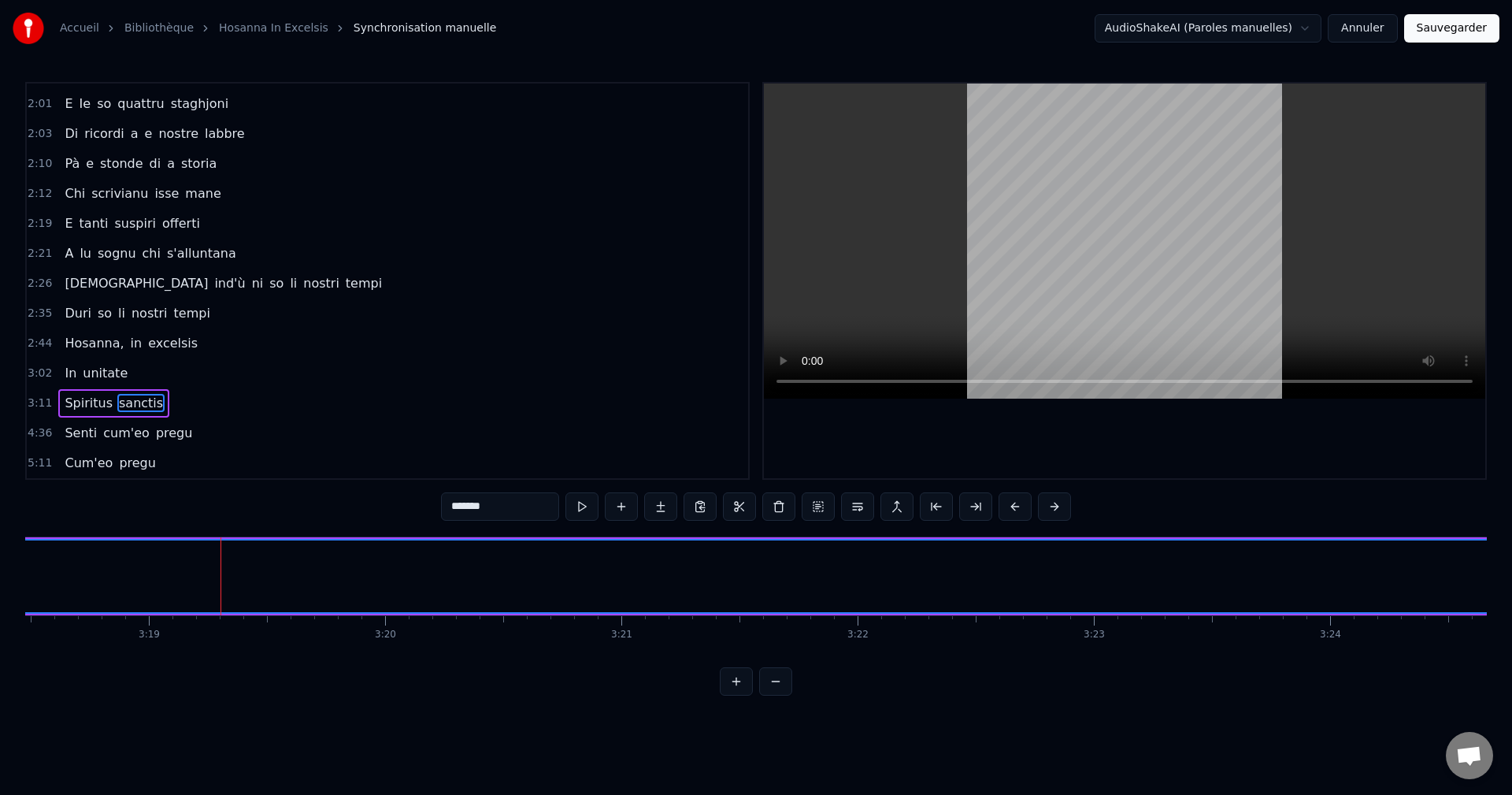
click at [1184, 316] on video at bounding box center [1125, 240] width 722 height 315
click at [75, 434] on span "Senti" at bounding box center [80, 433] width 36 height 18
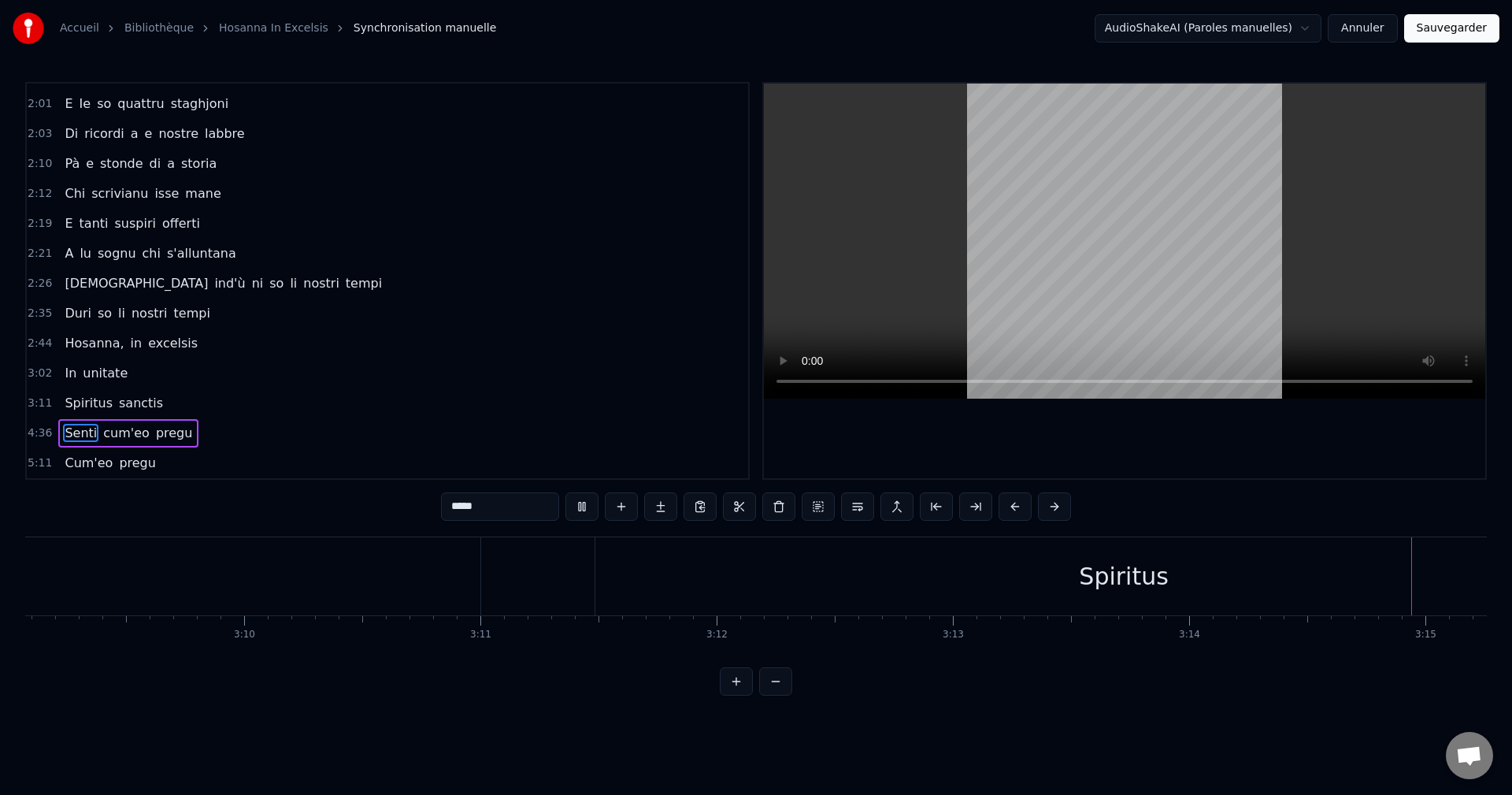
scroll to position [0, 45988]
drag, startPoint x: 483, startPoint y: 506, endPoint x: 380, endPoint y: 503, distance: 103.0
click at [410, 509] on div "0:23 Pà issi cori chi [DEMOGRAPHIC_DATA] 0:25 Di pace è sponde calme 0:32 Cù le…" at bounding box center [756, 388] width 1462 height 613
drag, startPoint x: 471, startPoint y: 505, endPoint x: 345, endPoint y: 505, distance: 126.0
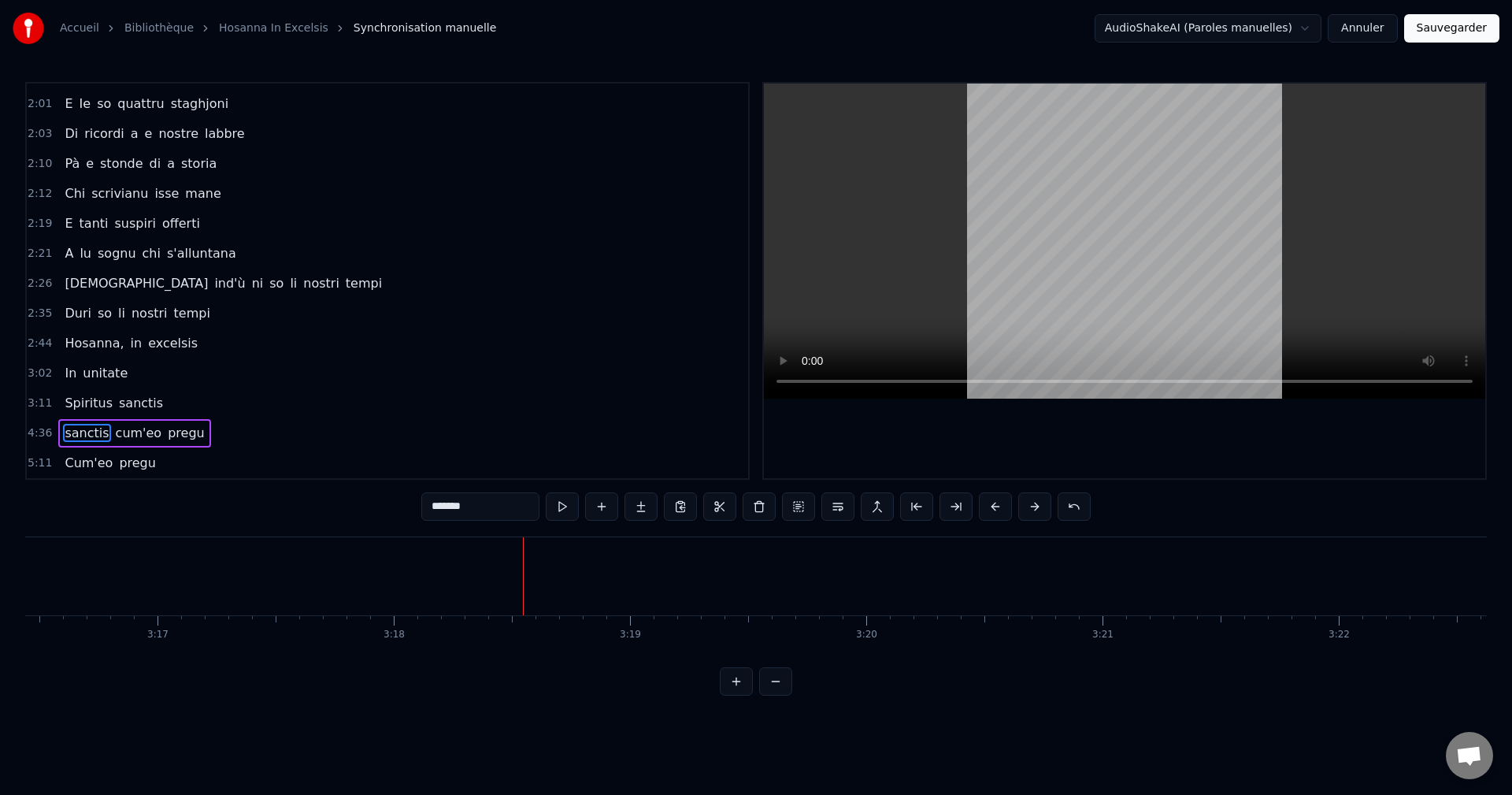
click at [374, 514] on div "0:23 Pà issi cori chi [DEMOGRAPHIC_DATA] 0:25 Di pace è sponde calme 0:32 Cù le…" at bounding box center [756, 388] width 1462 height 613
type input "*****"
click at [424, 422] on div "4:36 senti cum'eo pregu" at bounding box center [387, 433] width 722 height 30
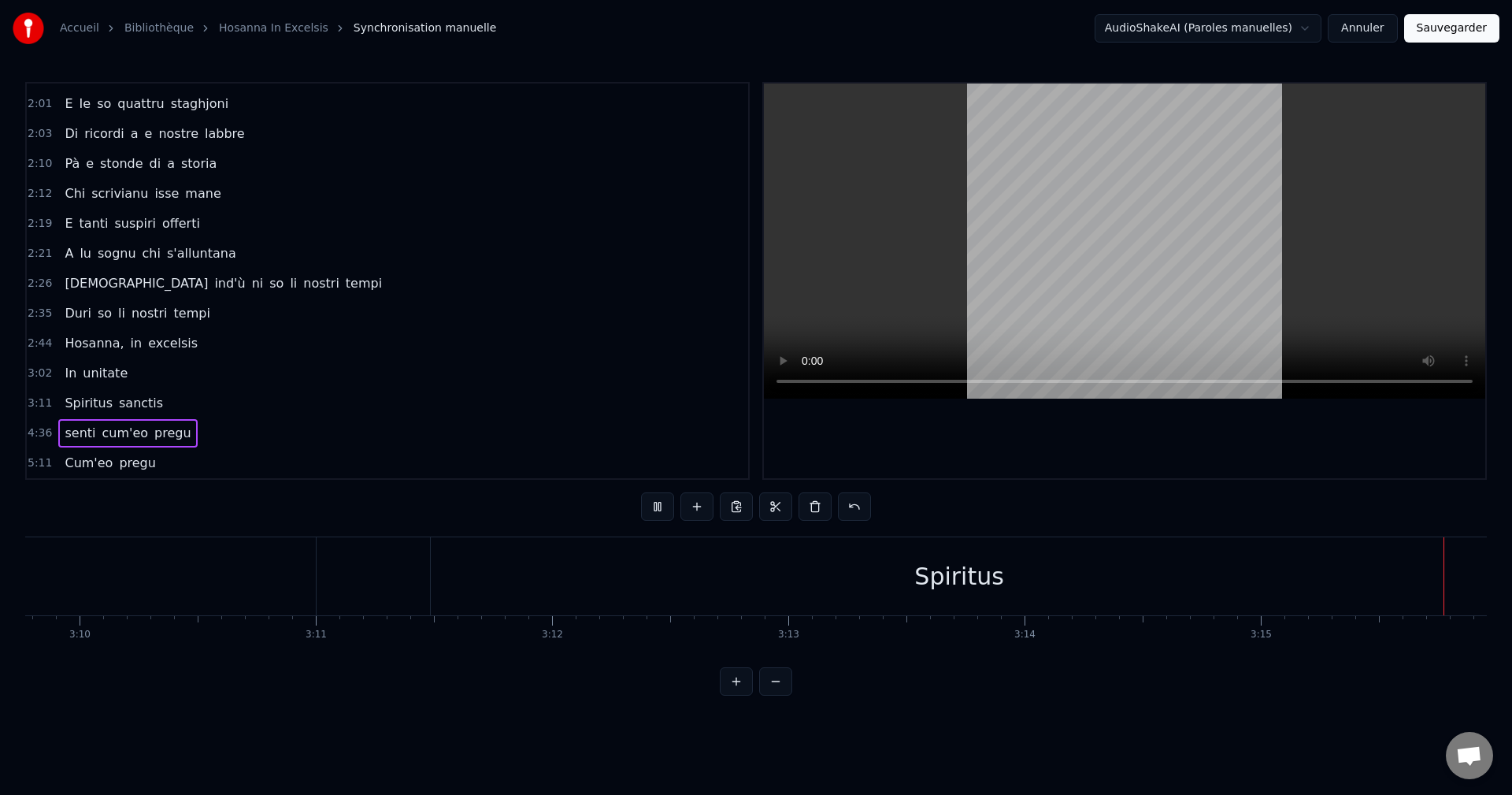
scroll to position [0, 46153]
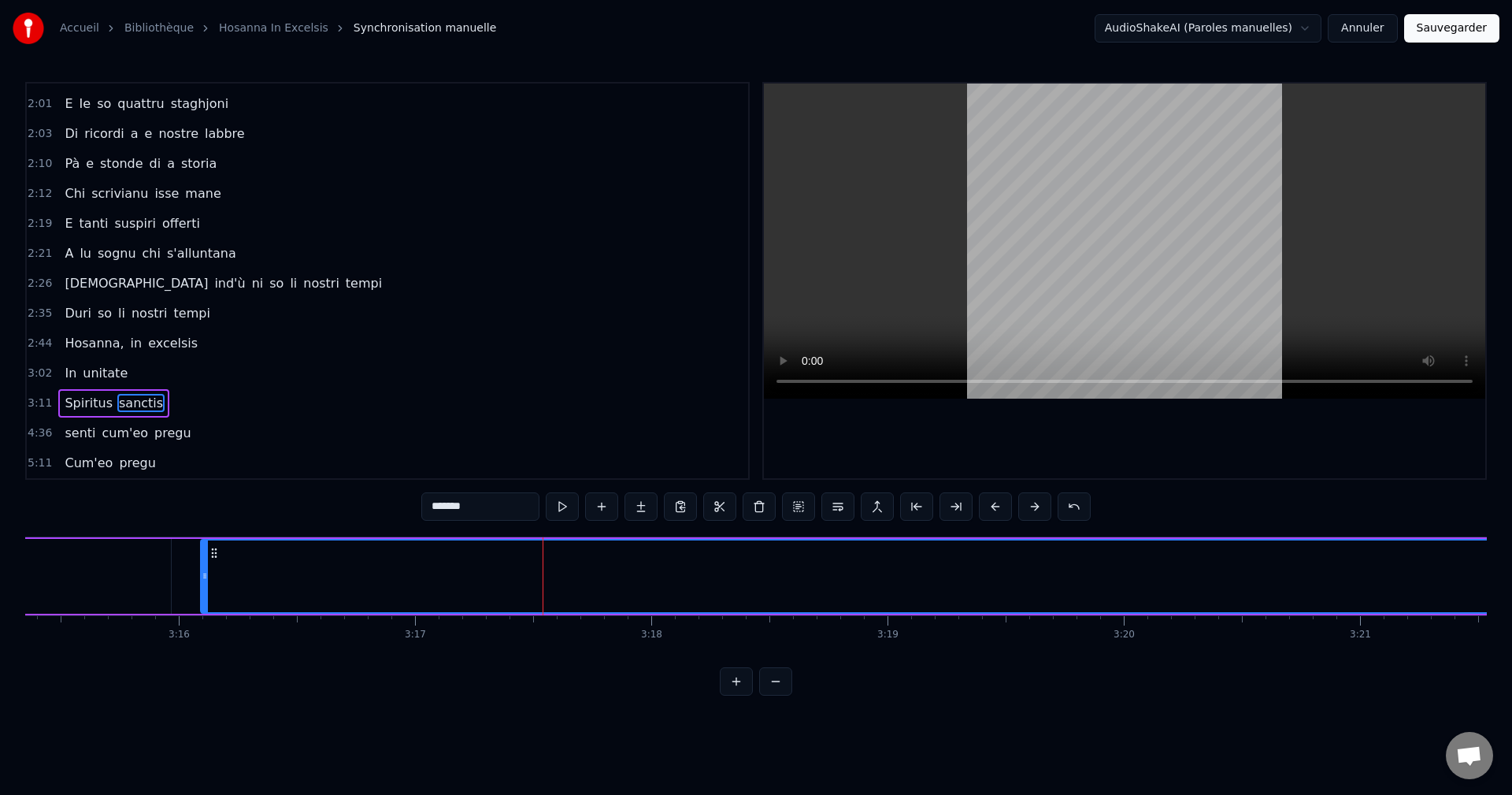
click at [129, 400] on span "sanctis" at bounding box center [141, 403] width 48 height 18
click at [77, 431] on span "senti" at bounding box center [79, 433] width 34 height 18
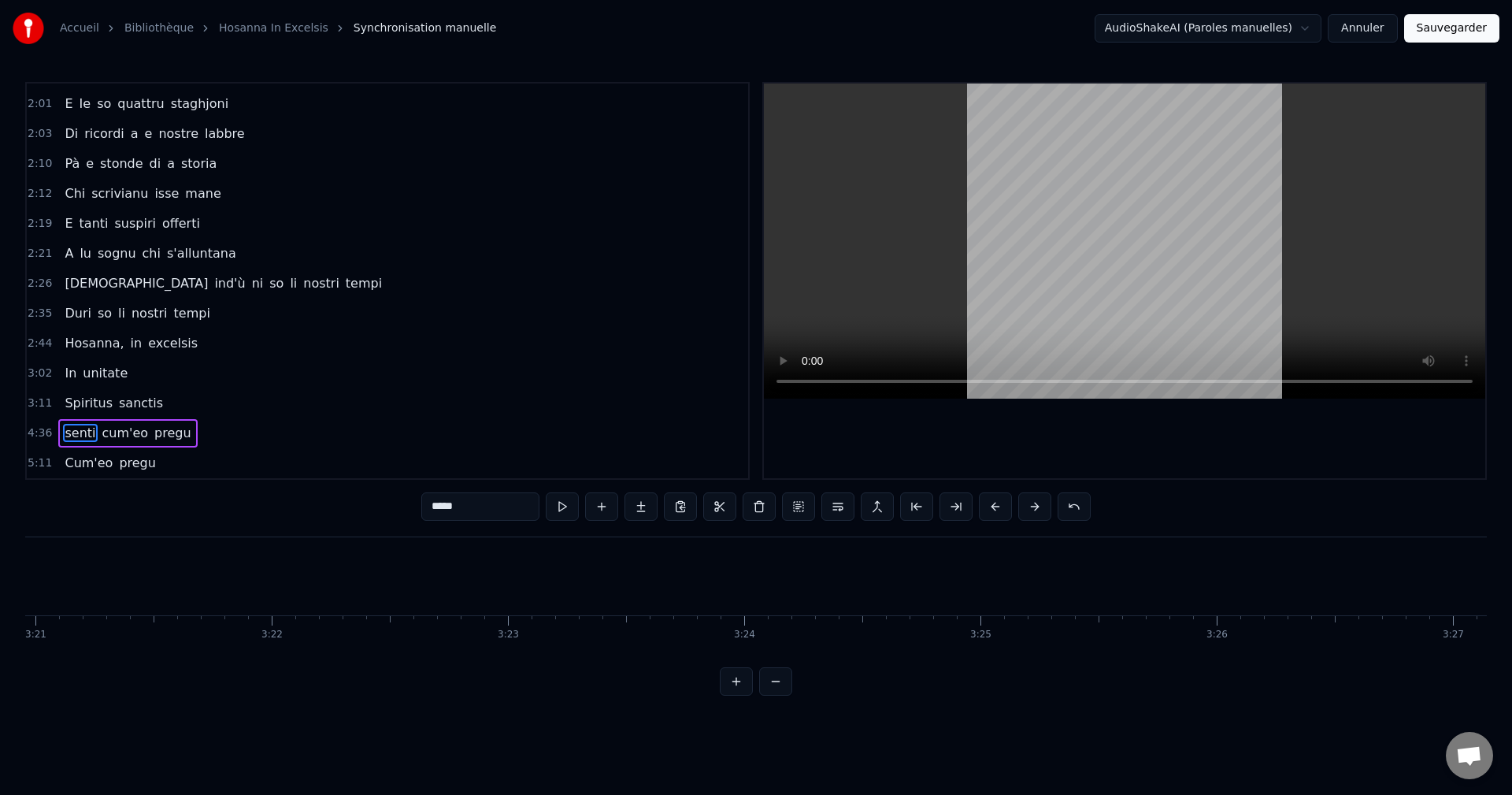
scroll to position [0, 65190]
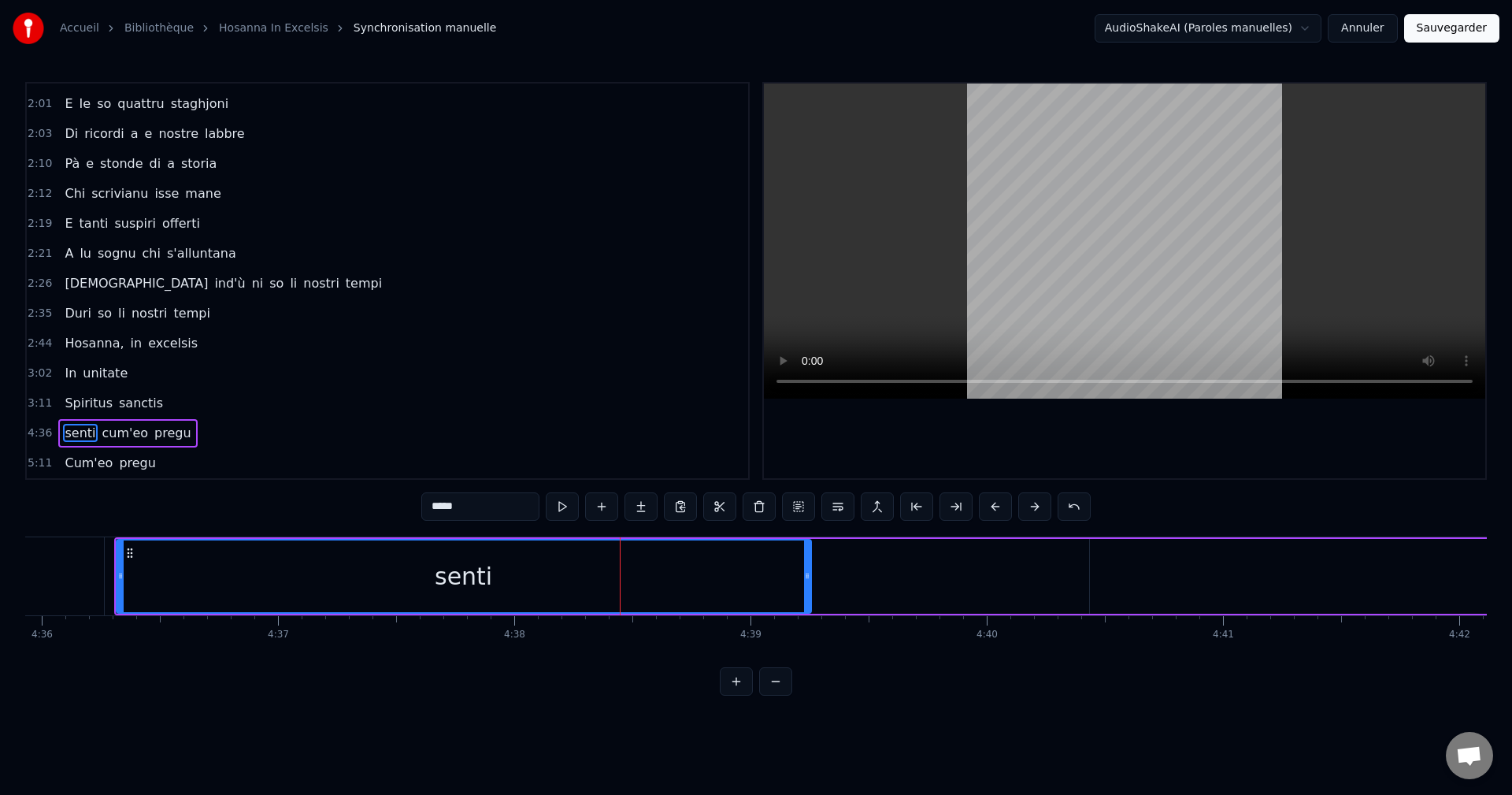
drag, startPoint x: 1079, startPoint y: 570, endPoint x: 663, endPoint y: 603, distance: 417.3
click at [804, 597] on div at bounding box center [807, 576] width 6 height 71
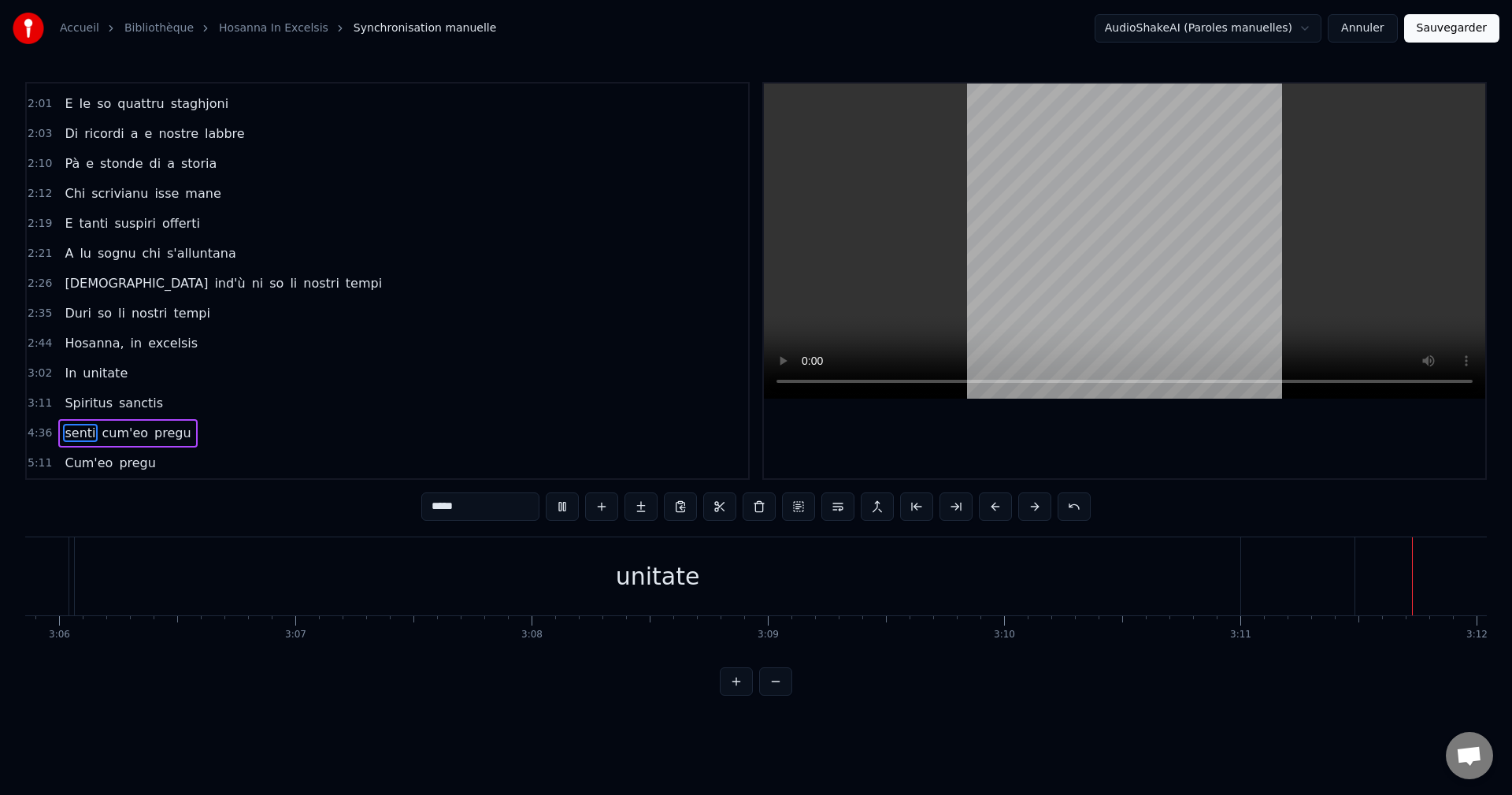
scroll to position [0, 45227]
type input "*******"
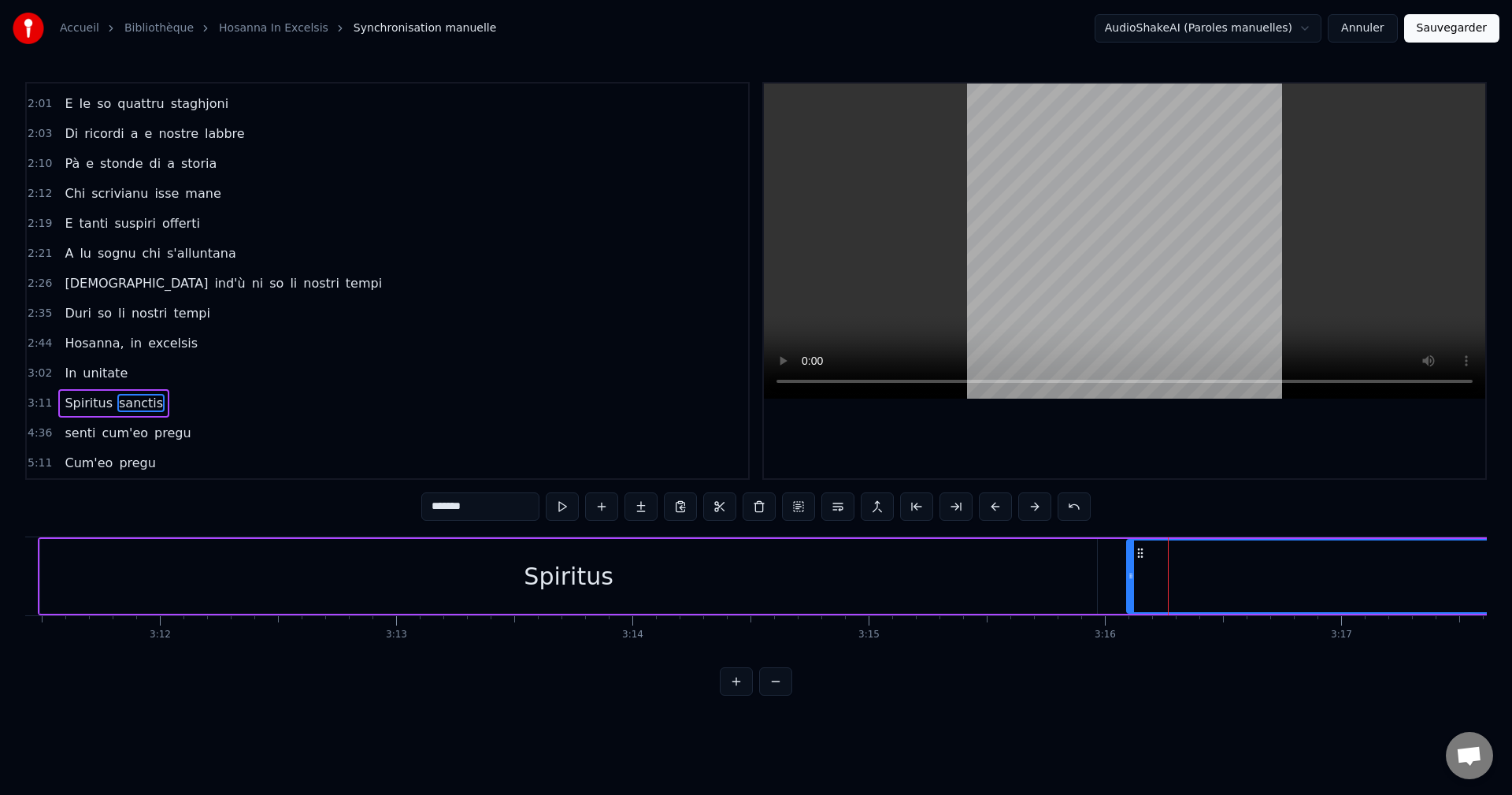
drag, startPoint x: 1150, startPoint y: 571, endPoint x: 1142, endPoint y: 574, distance: 8.5
drag, startPoint x: 1131, startPoint y: 576, endPoint x: 854, endPoint y: 614, distance: 279.6
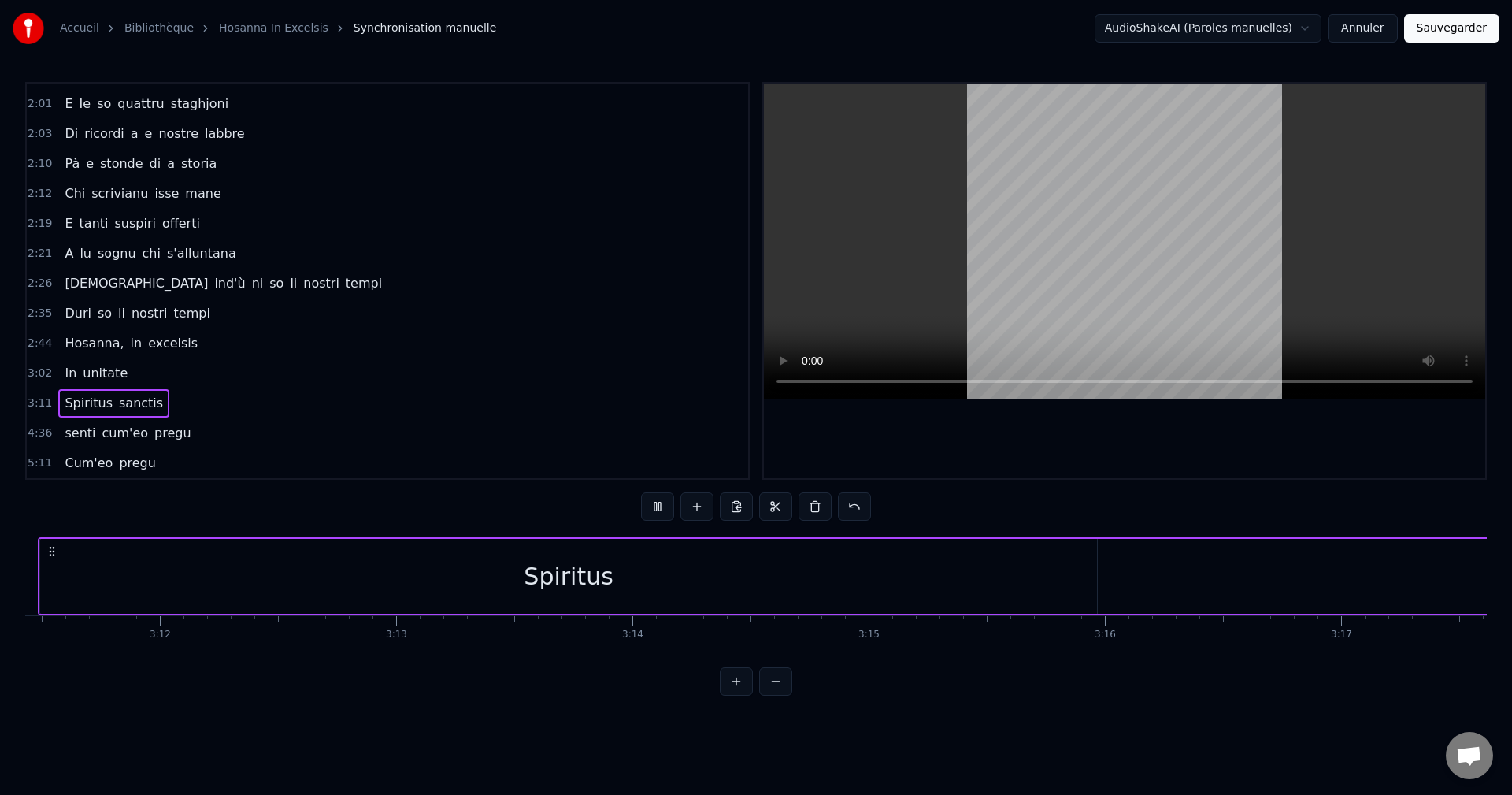
scroll to position [0, 46557]
click at [1369, 27] on button "Annuler" at bounding box center [1362, 28] width 69 height 28
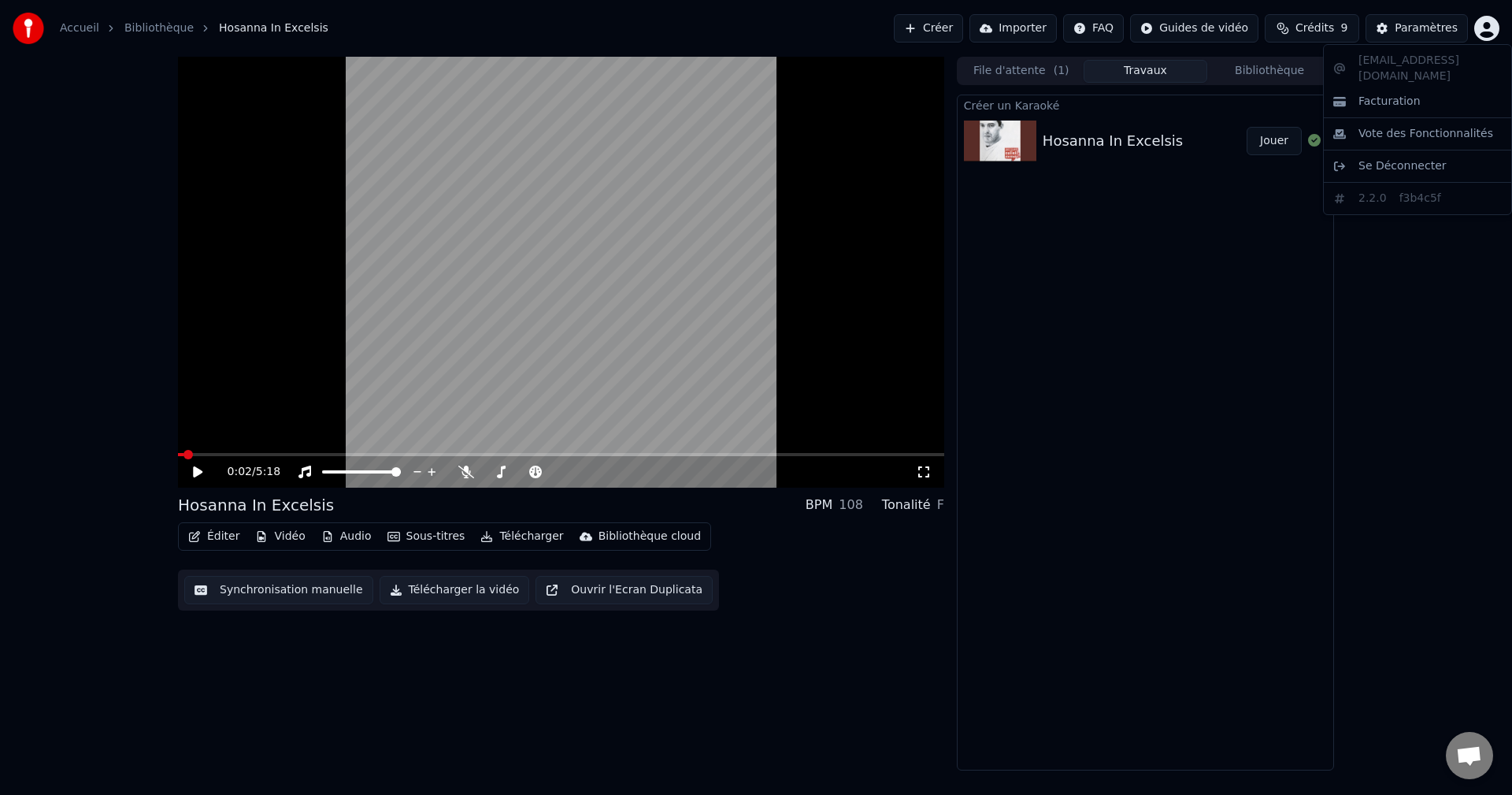
click at [1486, 26] on html "Accueil Bibliothèque Hosanna In Excelsis Créer Importer FAQ Guides de vidéo Cré…" at bounding box center [756, 398] width 1512 height 795
click at [1403, 158] on span "Se Déconnecter" at bounding box center [1402, 165] width 89 height 16
